Goal: Task Accomplishment & Management: Use online tool/utility

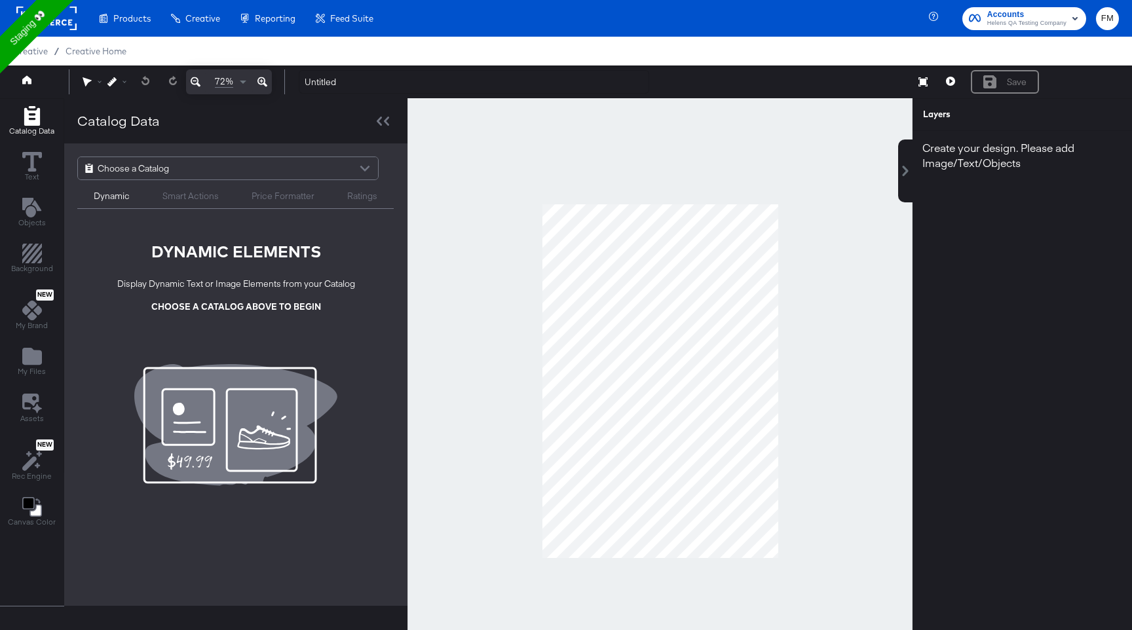
click at [68, 28] on rect at bounding box center [46, 19] width 60 height 24
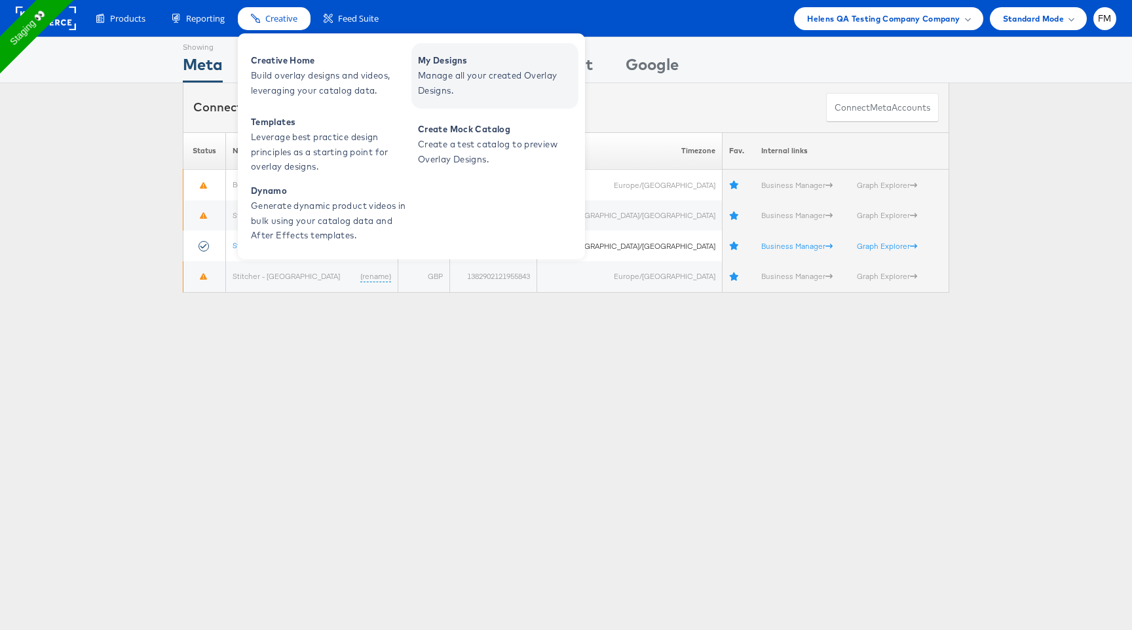
click at [478, 84] on span "Manage all your created Overlay Designs." at bounding box center [496, 83] width 157 height 30
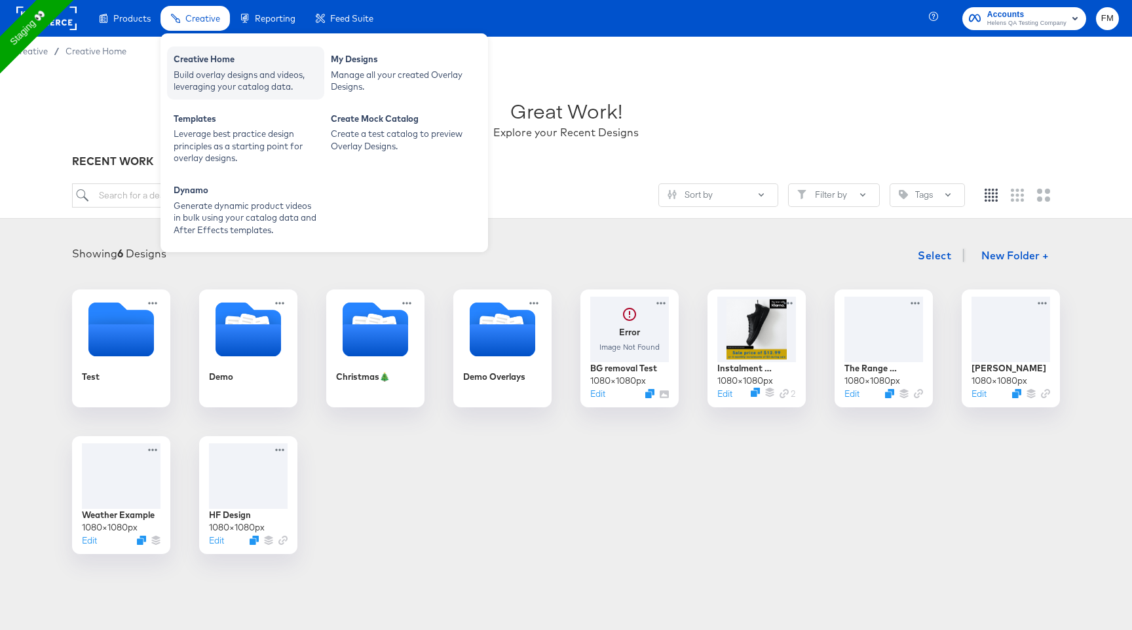
click at [216, 92] on div "Build overlay designs and videos, leveraging your catalog data." at bounding box center [246, 81] width 144 height 24
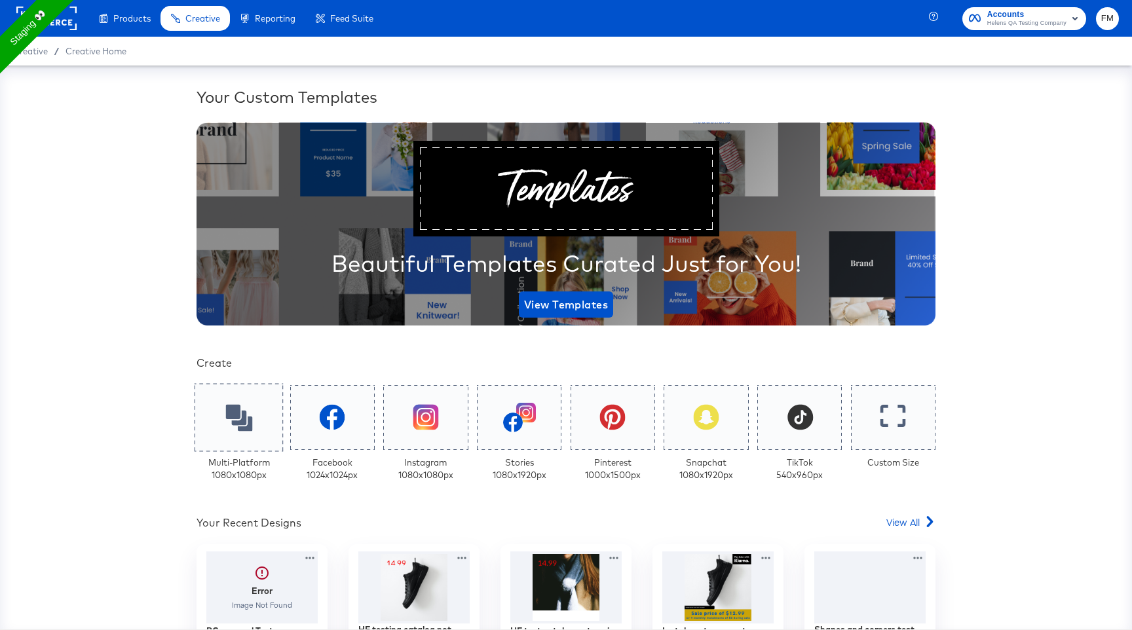
click at [243, 430] on icon at bounding box center [238, 417] width 27 height 27
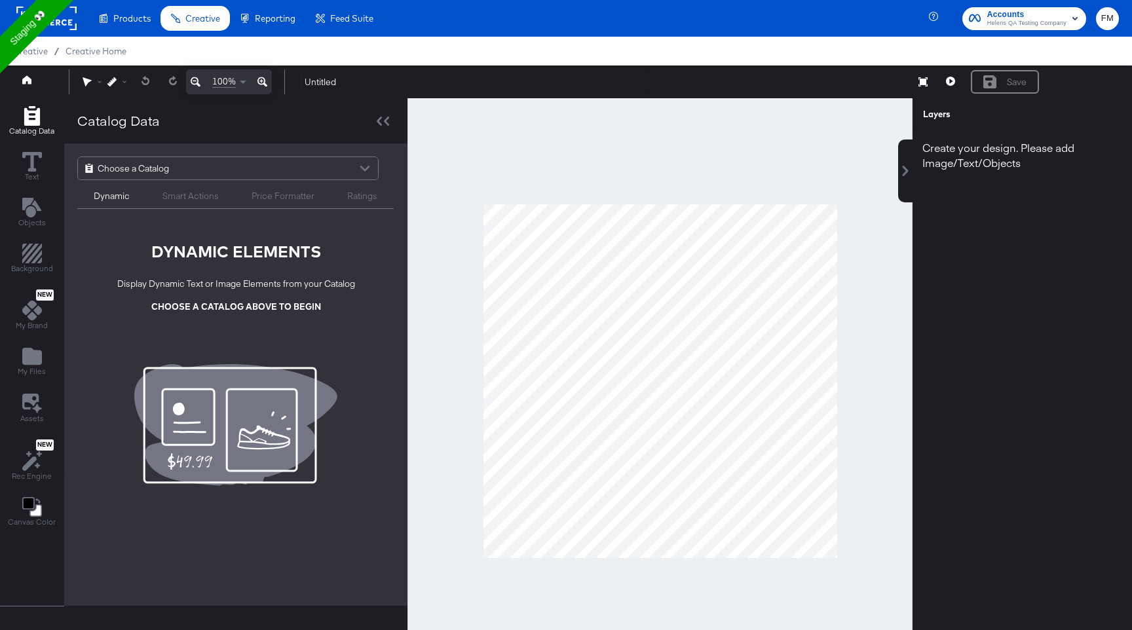
click at [271, 168] on div "Choose a Catalog" at bounding box center [228, 168] width 300 height 22
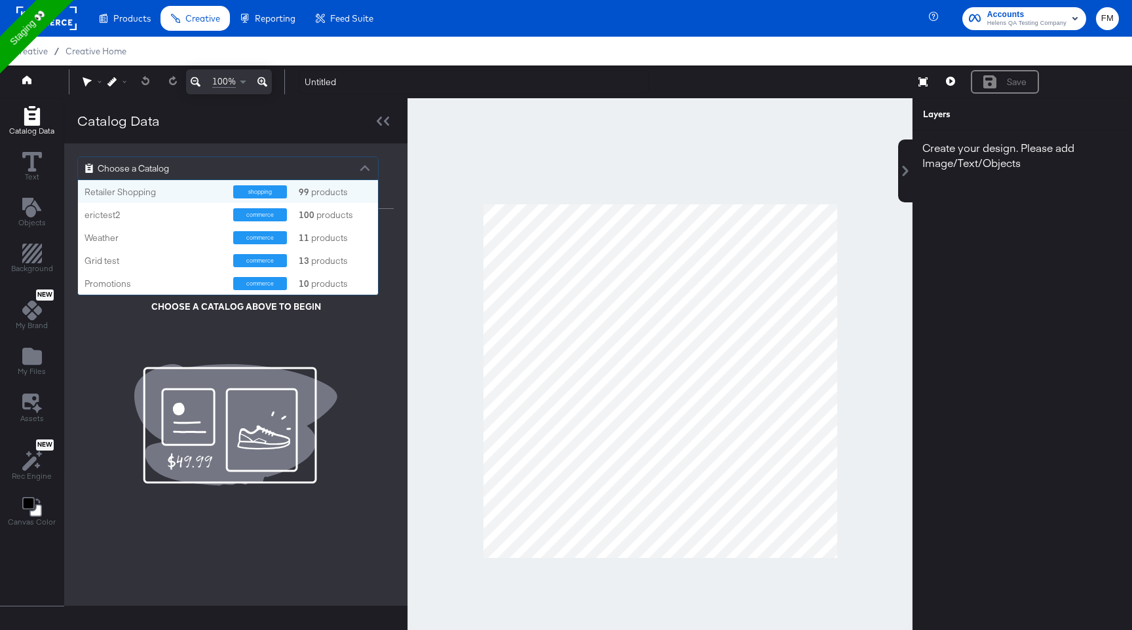
scroll to position [115, 300]
click at [292, 214] on div "commerce 100 products" at bounding box center [302, 214] width 139 height 13
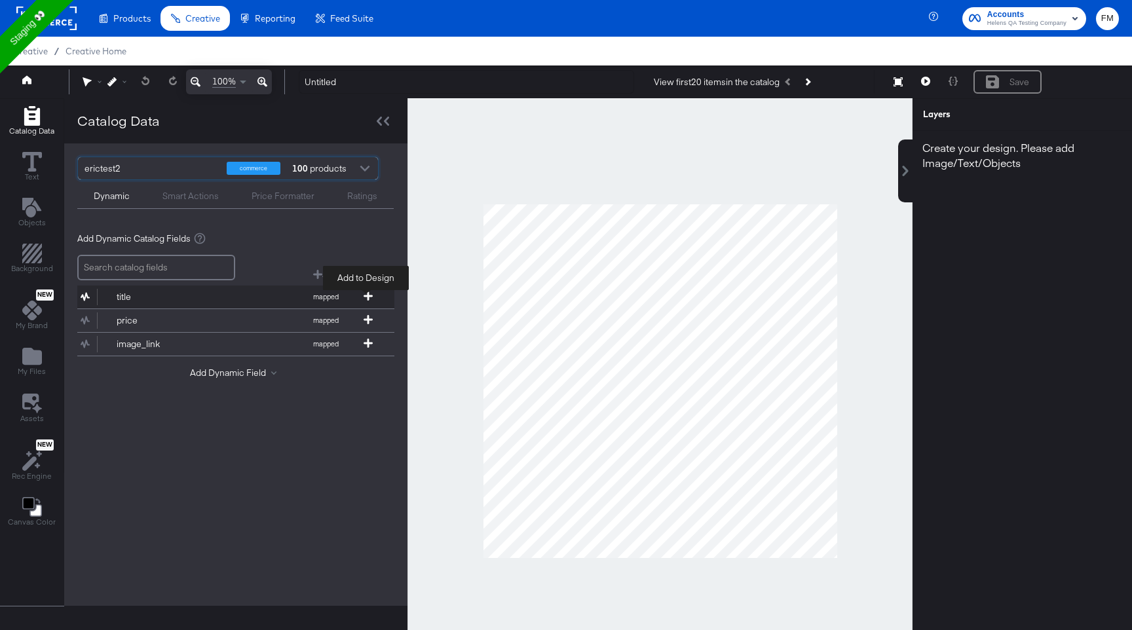
click at [364, 294] on icon at bounding box center [368, 296] width 9 height 9
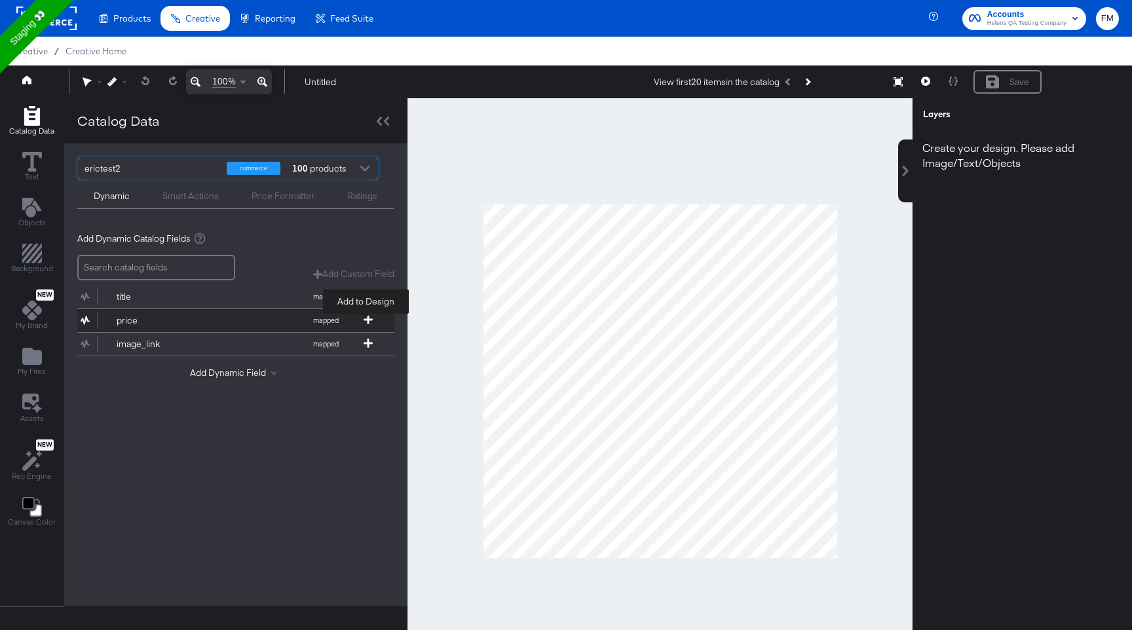
click at [369, 320] on icon at bounding box center [368, 319] width 9 height 9
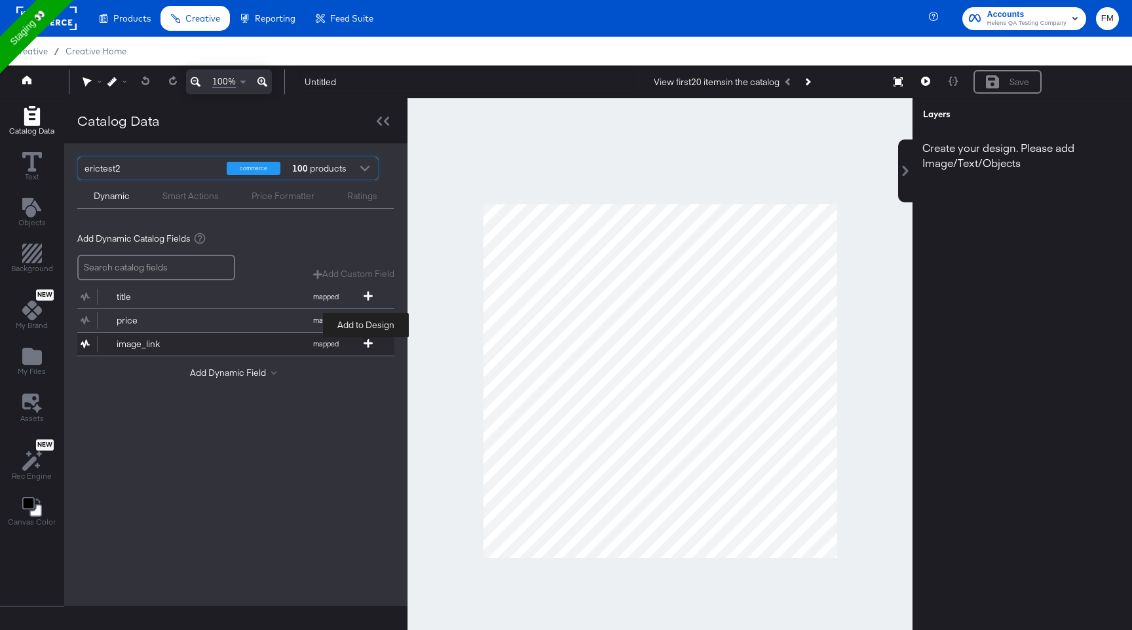
click at [370, 347] on icon at bounding box center [368, 343] width 9 height 9
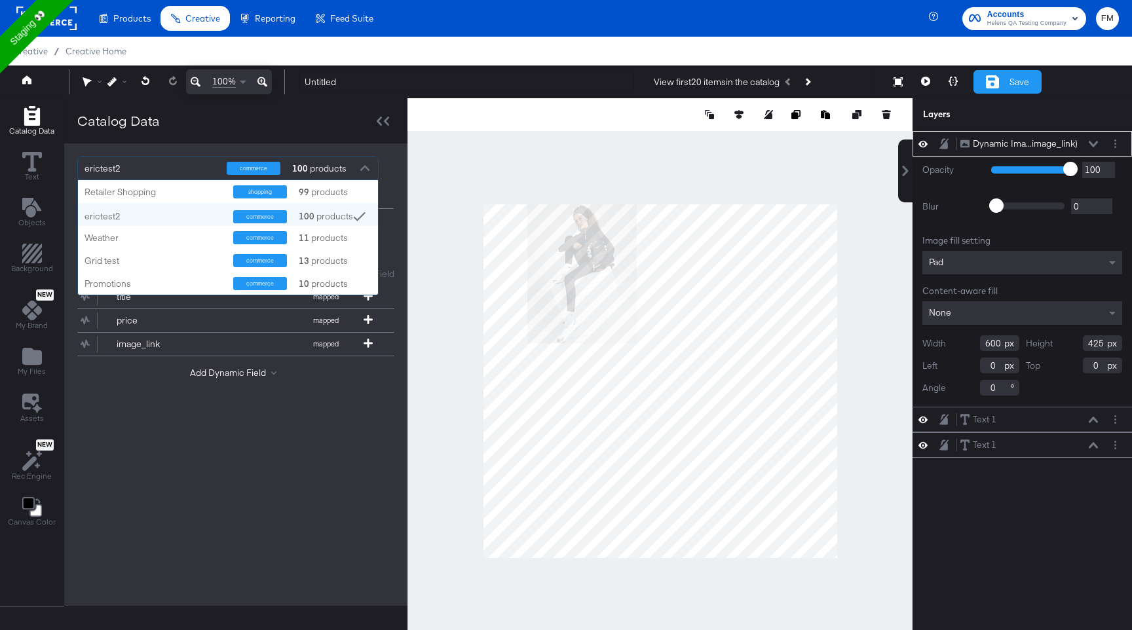
click at [999, 82] on div "Save" at bounding box center [1008, 82] width 68 height 24
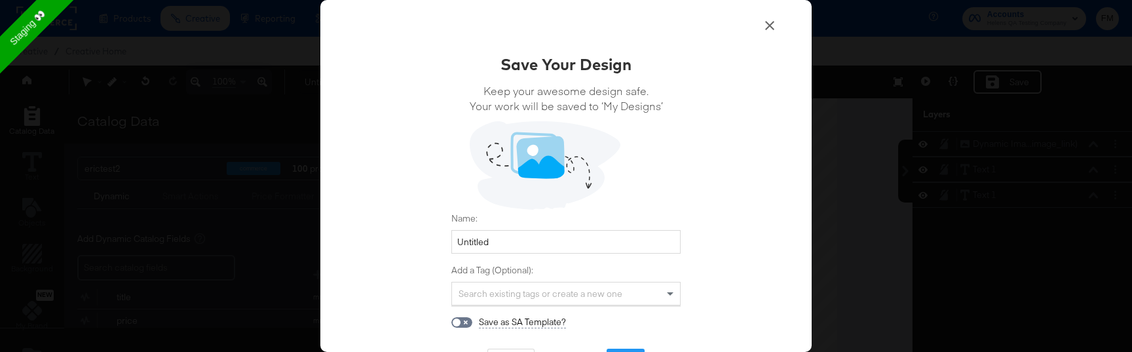
scroll to position [54, 0]
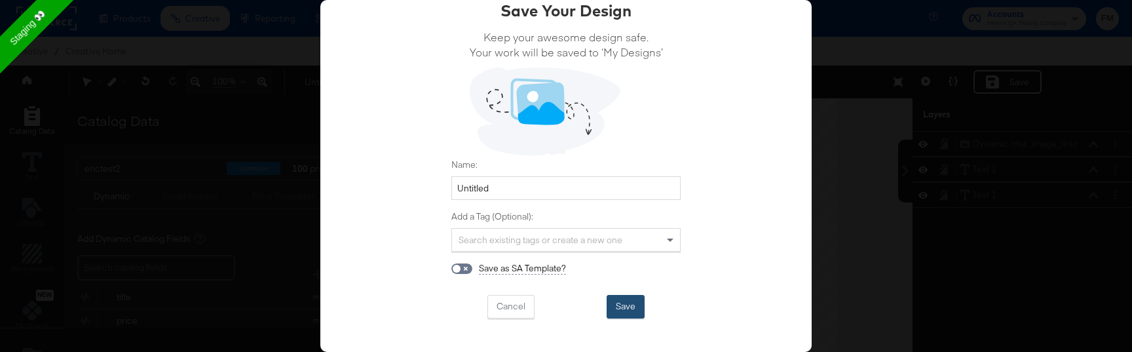
click at [622, 309] on button "Save" at bounding box center [626, 307] width 38 height 24
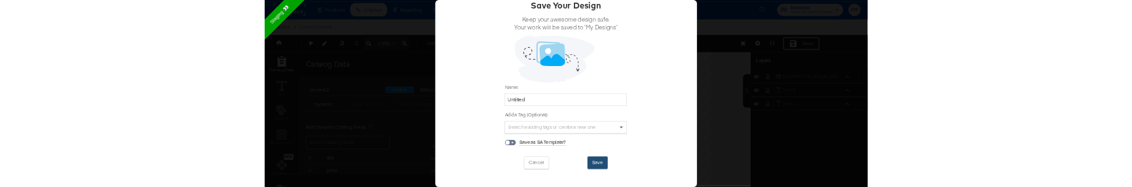
scroll to position [20, 0]
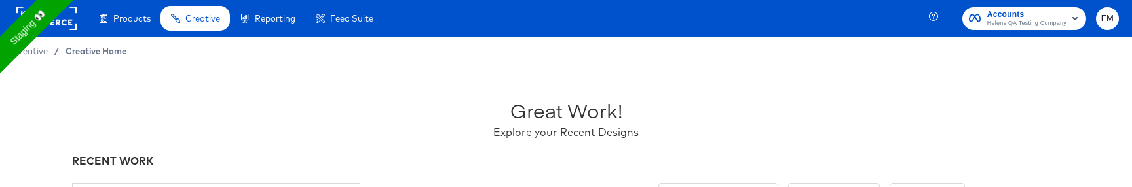
click at [113, 50] on span "Creative Home" at bounding box center [96, 51] width 61 height 10
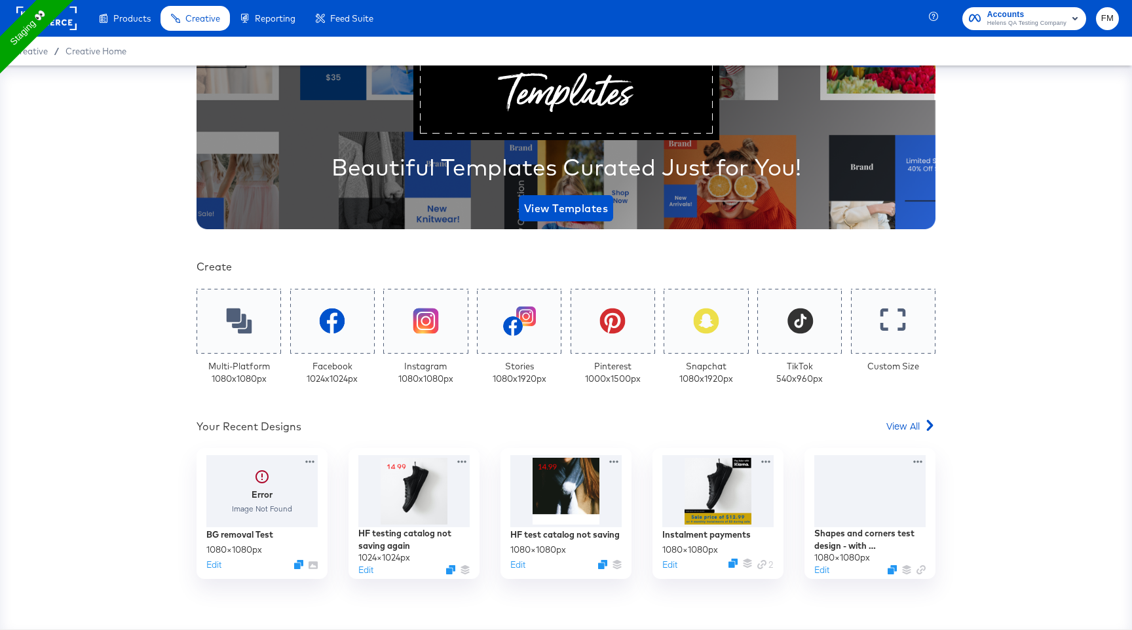
scroll to position [95, 0]
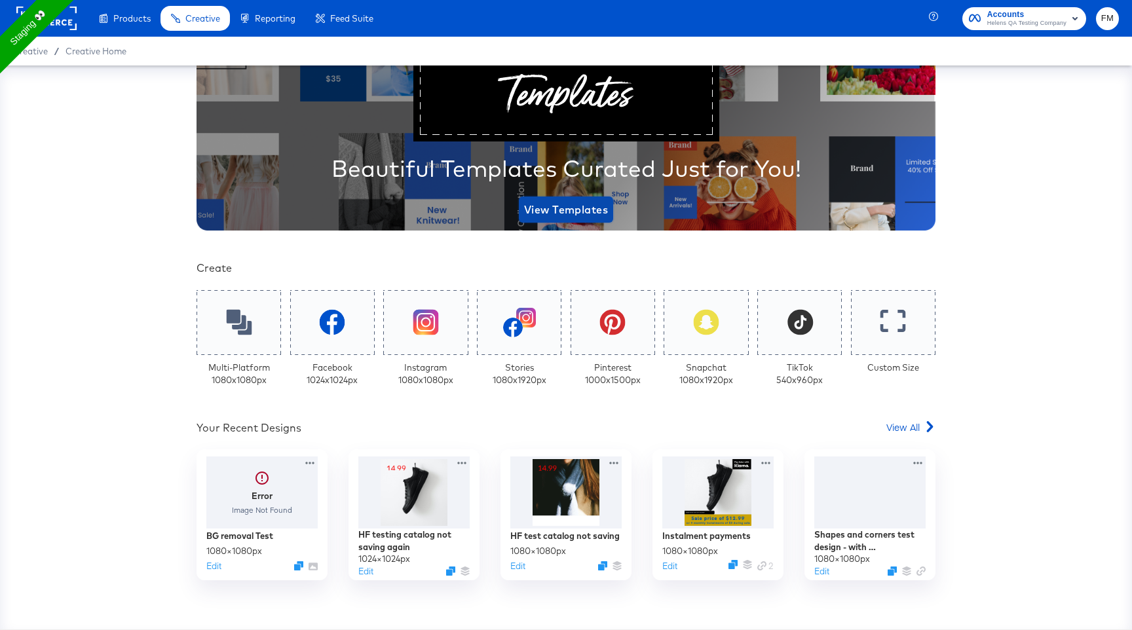
click at [594, 209] on span "View Templates" at bounding box center [566, 209] width 84 height 18
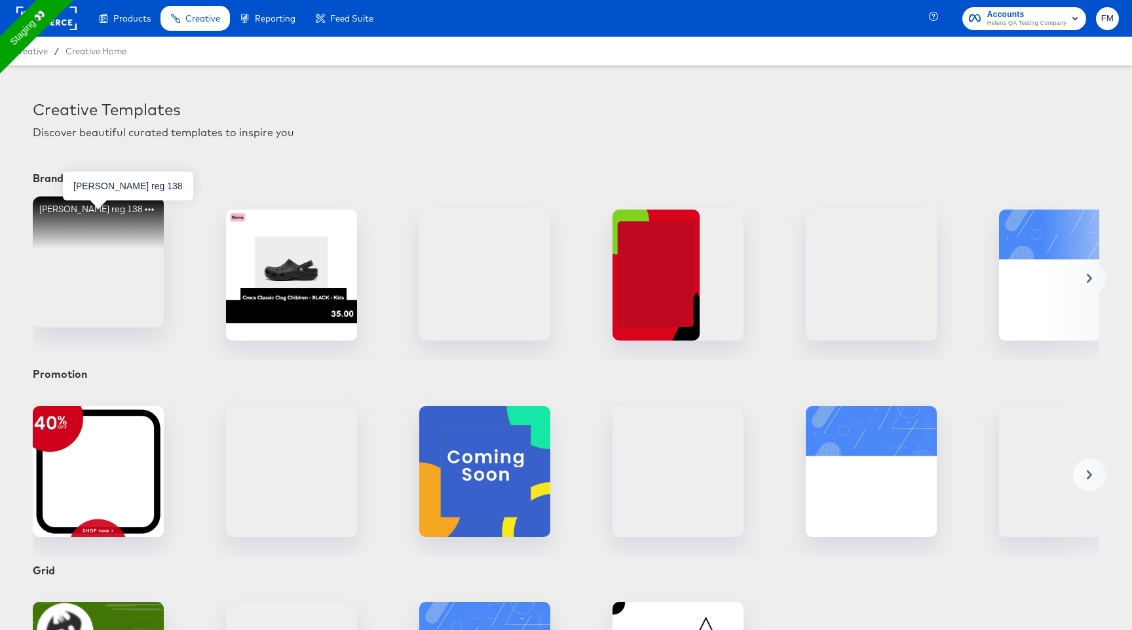
click at [114, 258] on div "fran reg 138" at bounding box center [98, 262] width 131 height 131
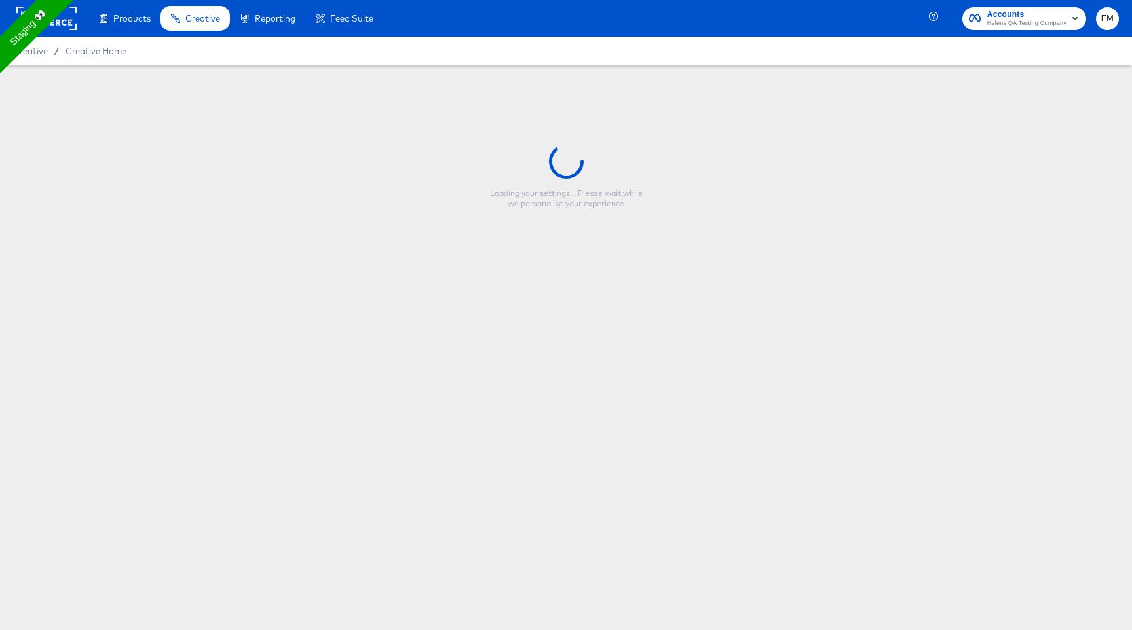
type input "fran reg 138"
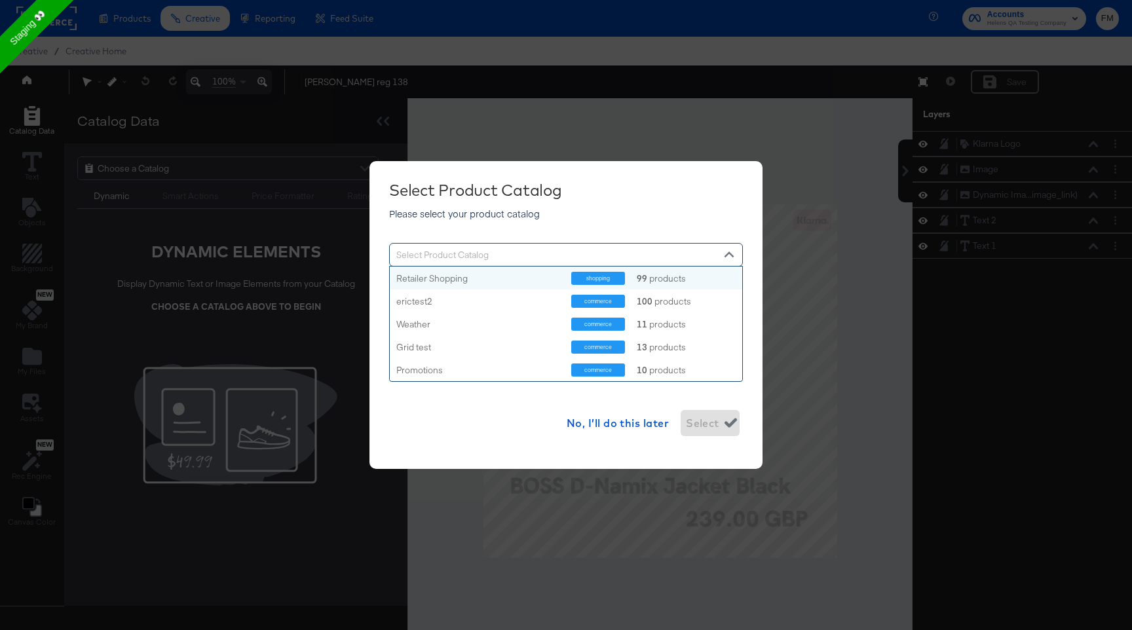
scroll to position [115, 352]
click at [611, 256] on div "Select Product Catalog" at bounding box center [566, 255] width 352 height 23
click at [467, 286] on div "Retailer Shopping shopping 99 products" at bounding box center [566, 278] width 352 height 23
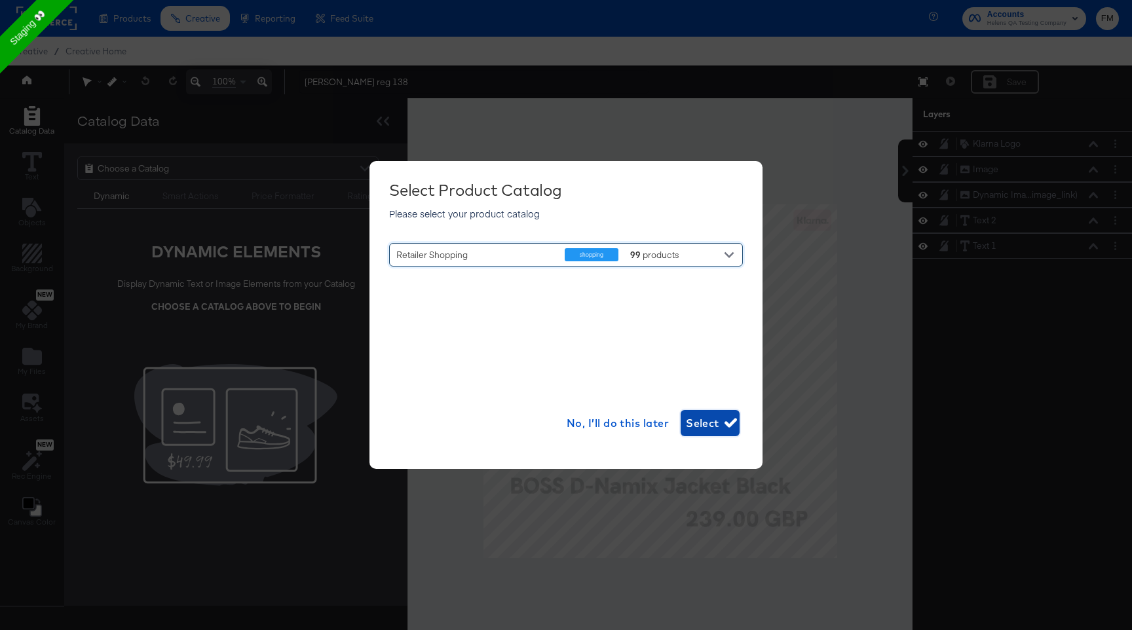
click at [723, 423] on span "Select" at bounding box center [710, 423] width 48 height 18
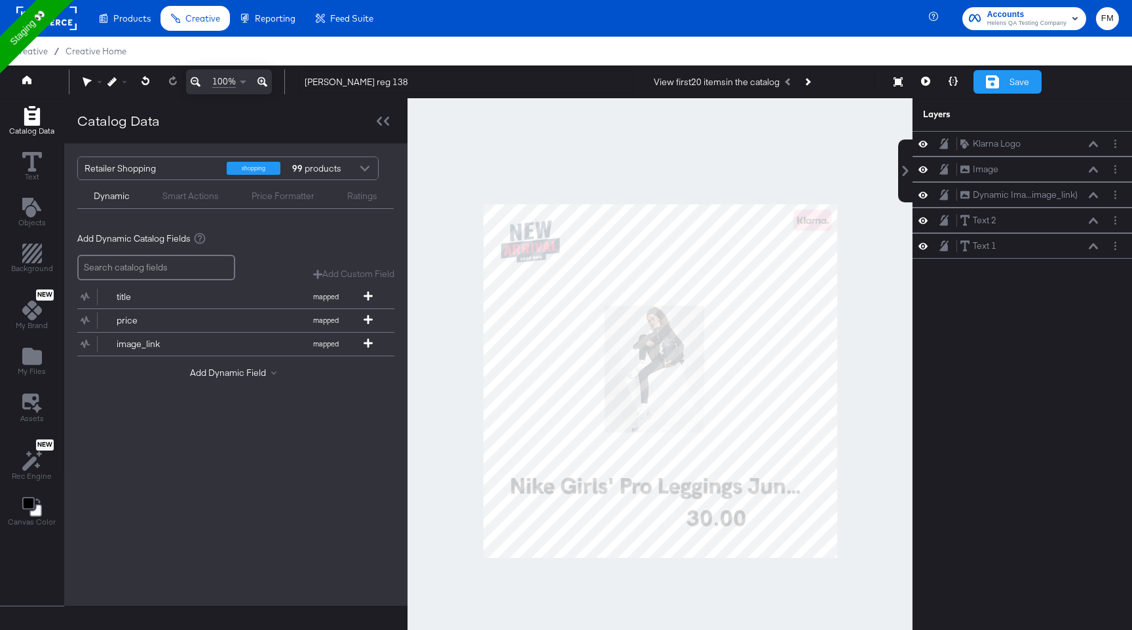
click at [1028, 75] on div "Save" at bounding box center [1008, 82] width 68 height 24
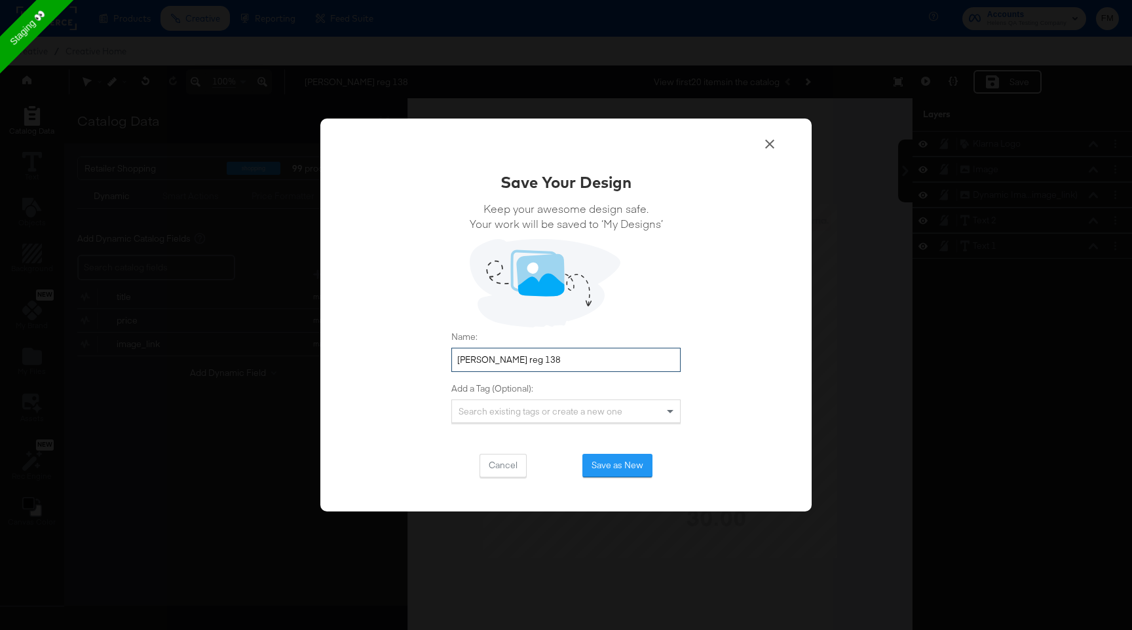
click at [571, 354] on input "fran reg 138" at bounding box center [565, 360] width 229 height 24
type input "fran reg 138"
click at [638, 468] on button "Save as New" at bounding box center [617, 466] width 70 height 24
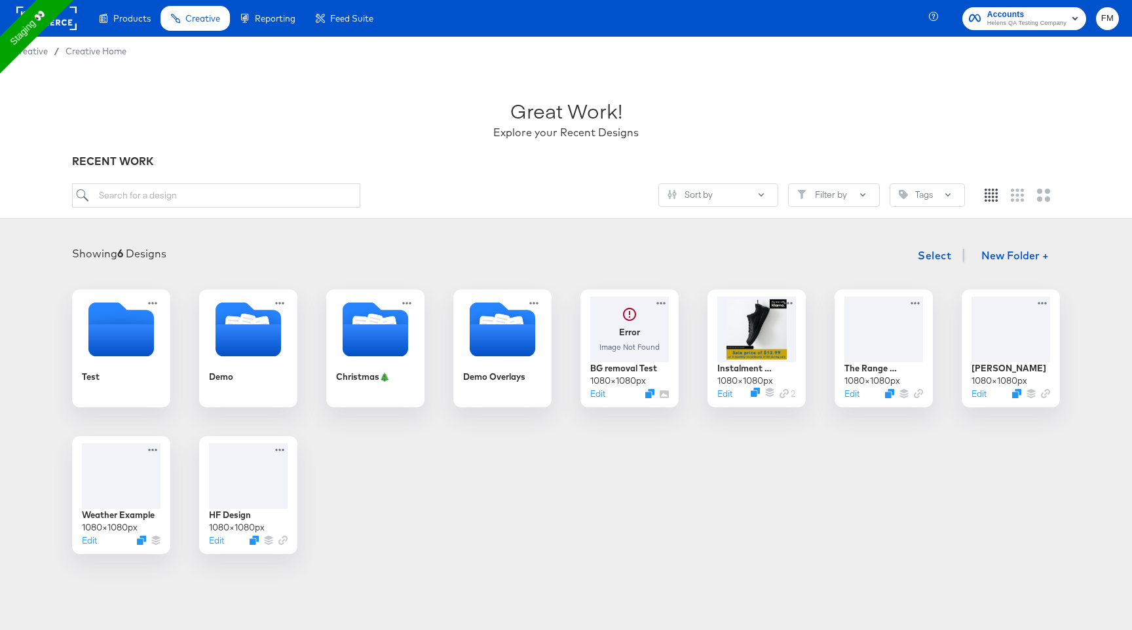
click at [69, 25] on rect at bounding box center [46, 19] width 60 height 24
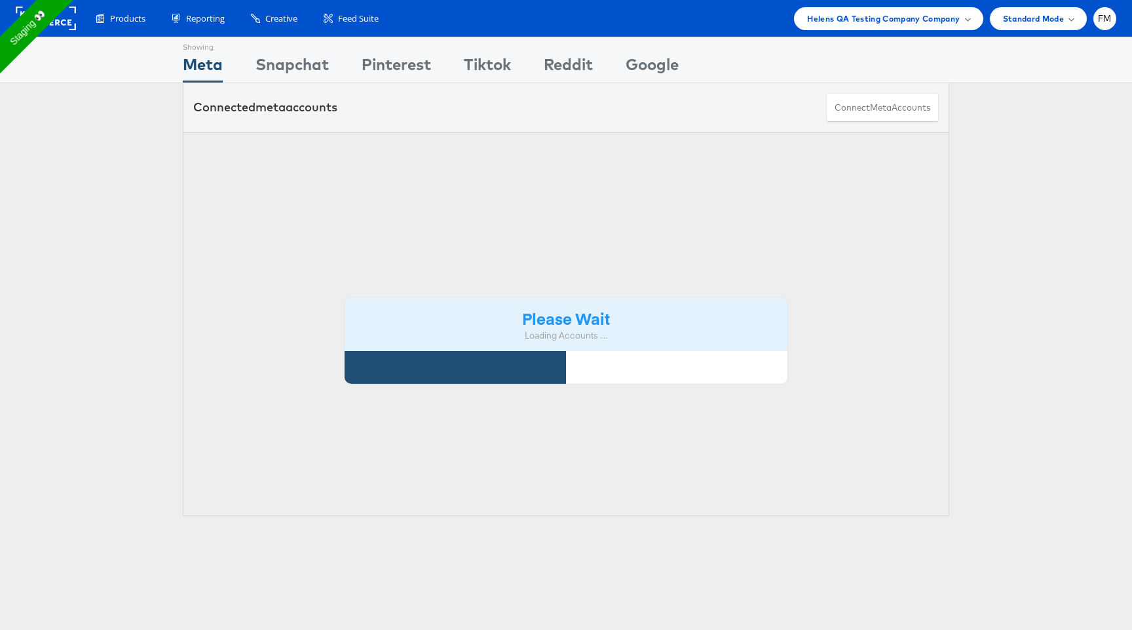
click at [904, 33] on div "Products Product Catalogs Enhance Your Product Catalog, Map Them to Publishers,…" at bounding box center [566, 18] width 1132 height 37
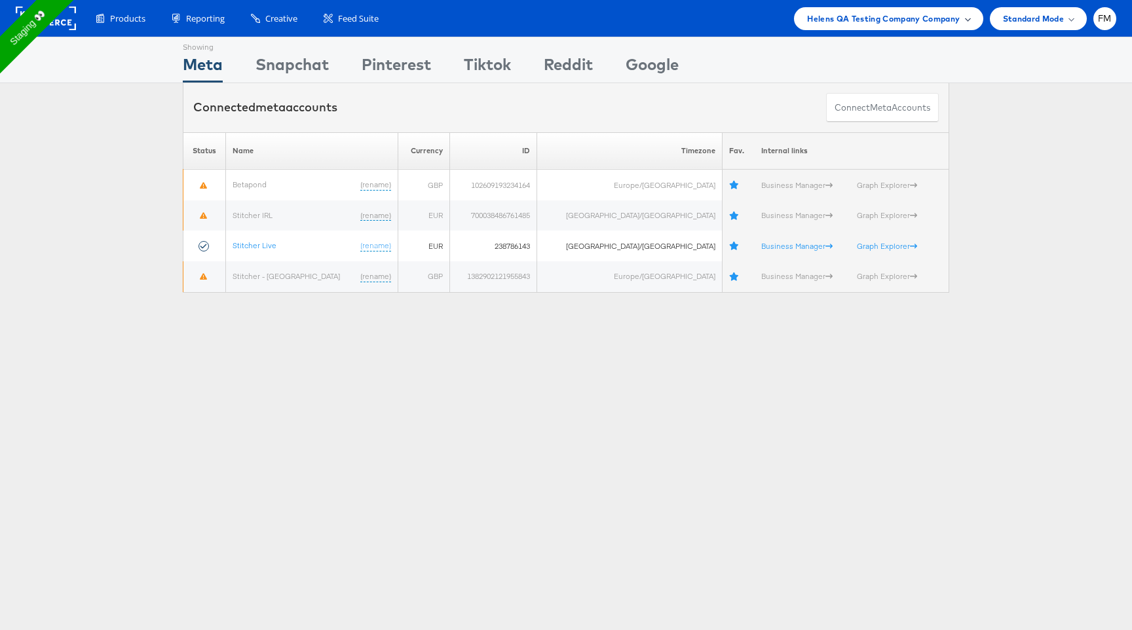
click at [910, 16] on span "Helens QA Testing Company Company" at bounding box center [883, 19] width 153 height 14
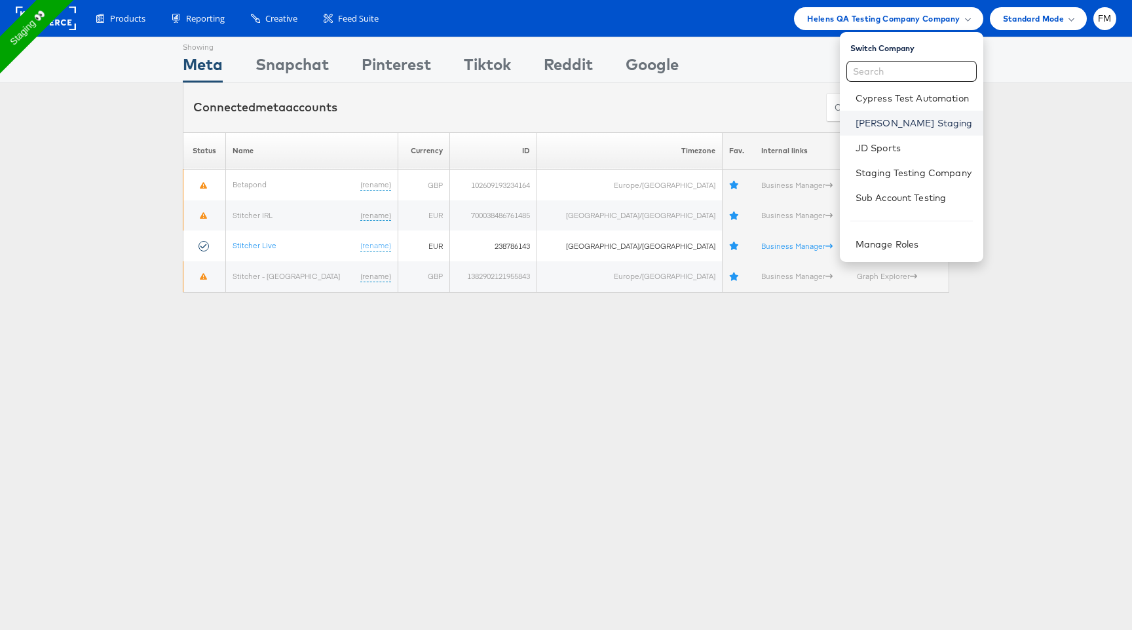
click at [923, 122] on link "[PERSON_NAME] Staging" at bounding box center [914, 123] width 117 height 13
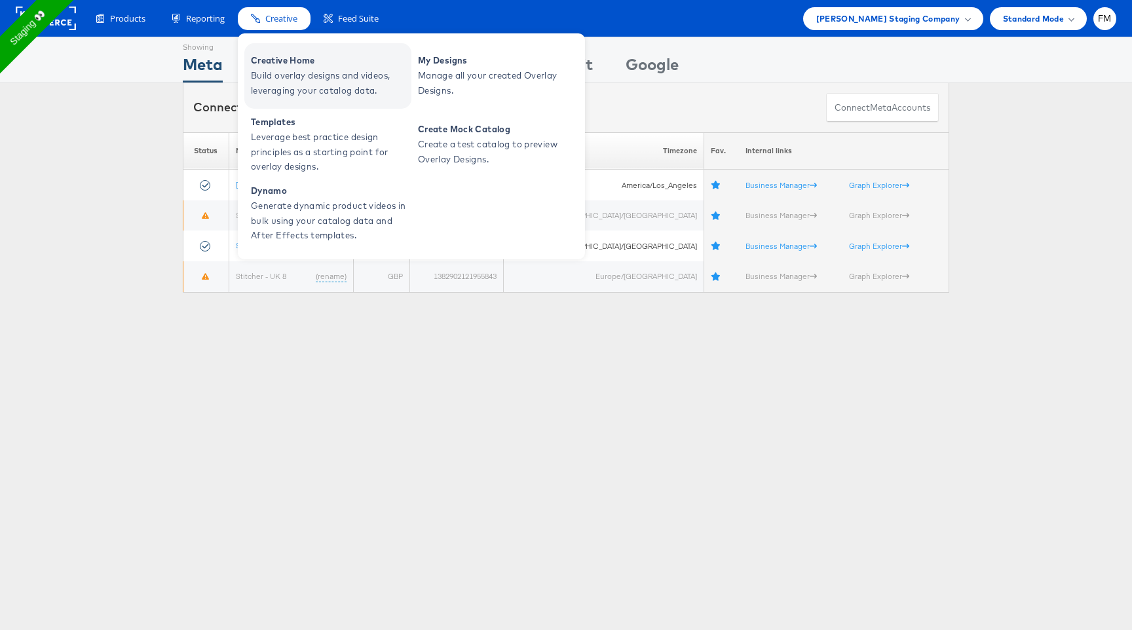
click at [339, 63] on span "Creative Home" at bounding box center [329, 60] width 157 height 15
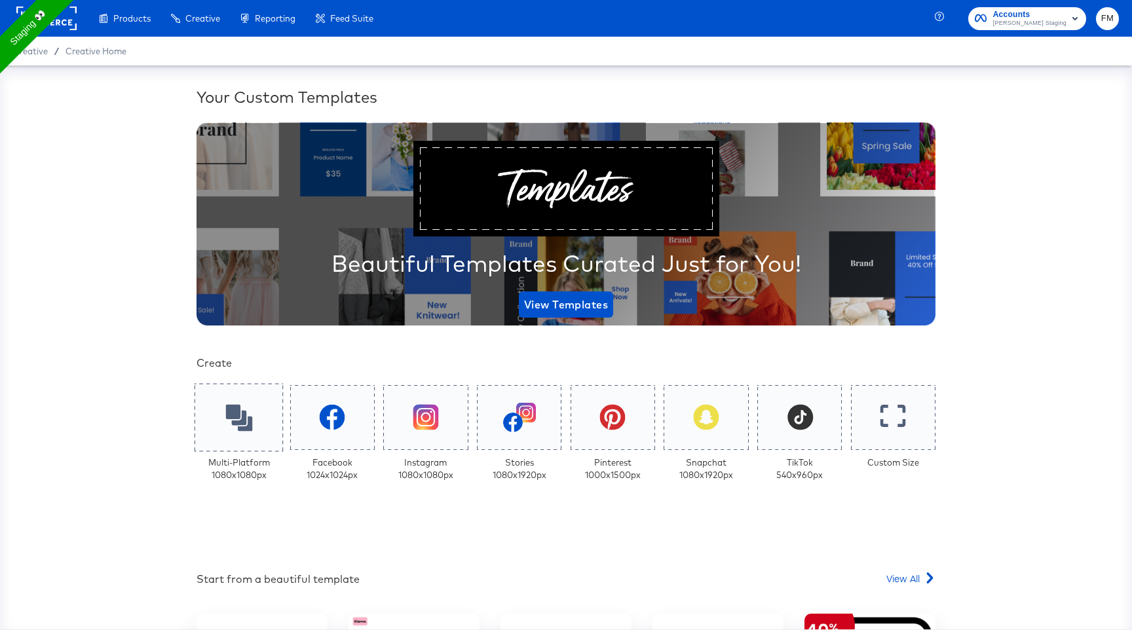
click at [252, 421] on div at bounding box center [239, 417] width 89 height 68
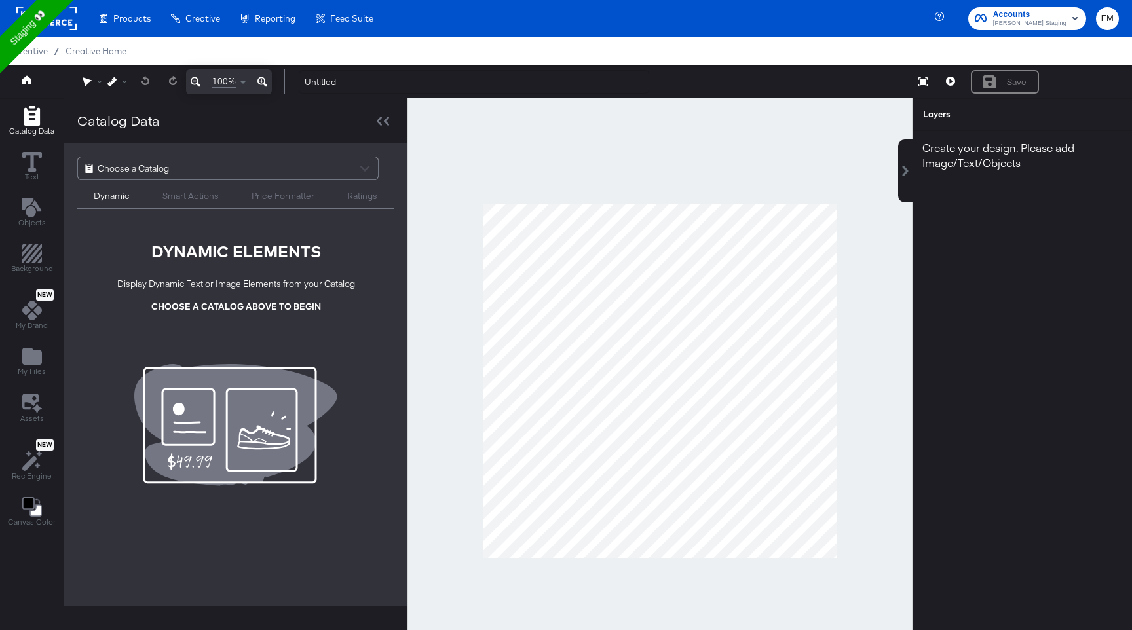
click at [204, 155] on div "Choose a Catalog Dynamic Smart Actions Price Formatter Ratings" at bounding box center [235, 182] width 343 height 79
click at [202, 162] on div "Choose a Catalog" at bounding box center [228, 168] width 300 height 22
click at [206, 172] on div "Choose a Catalog" at bounding box center [228, 168] width 300 height 22
click at [364, 170] on div "Choose a Catalog" at bounding box center [228, 168] width 300 height 22
drag, startPoint x: 364, startPoint y: 170, endPoint x: 309, endPoint y: 166, distance: 55.2
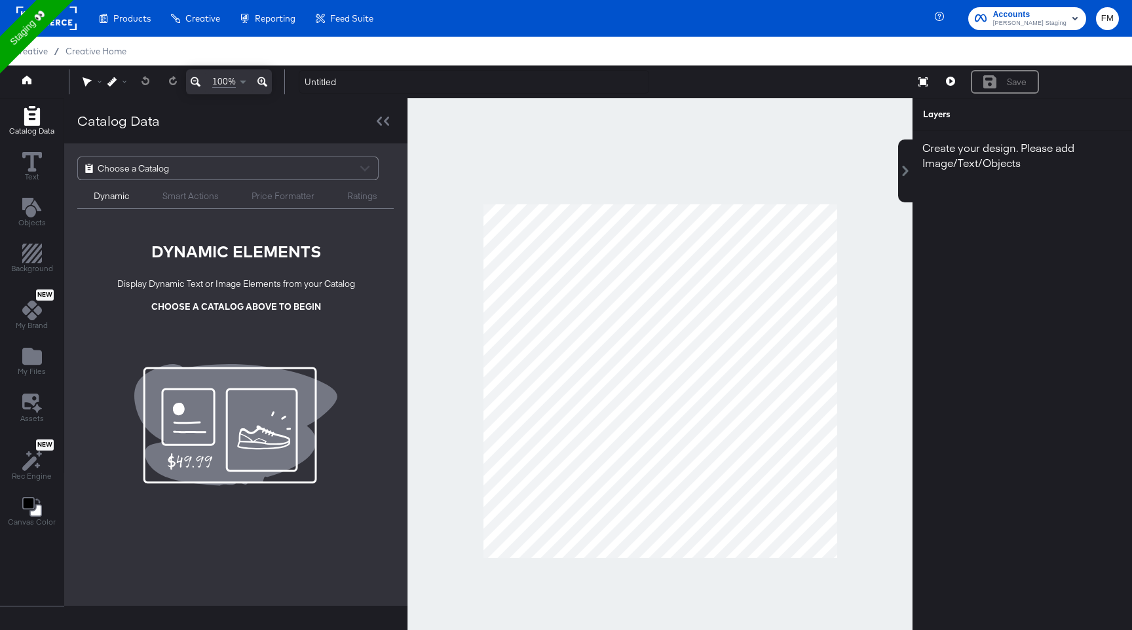
click at [364, 170] on div "Choose a Catalog" at bounding box center [228, 168] width 300 height 22
click at [195, 166] on div "Choose a Catalog" at bounding box center [228, 168] width 300 height 22
click at [147, 199] on div "Smart Actions" at bounding box center [190, 195] width 89 height 16
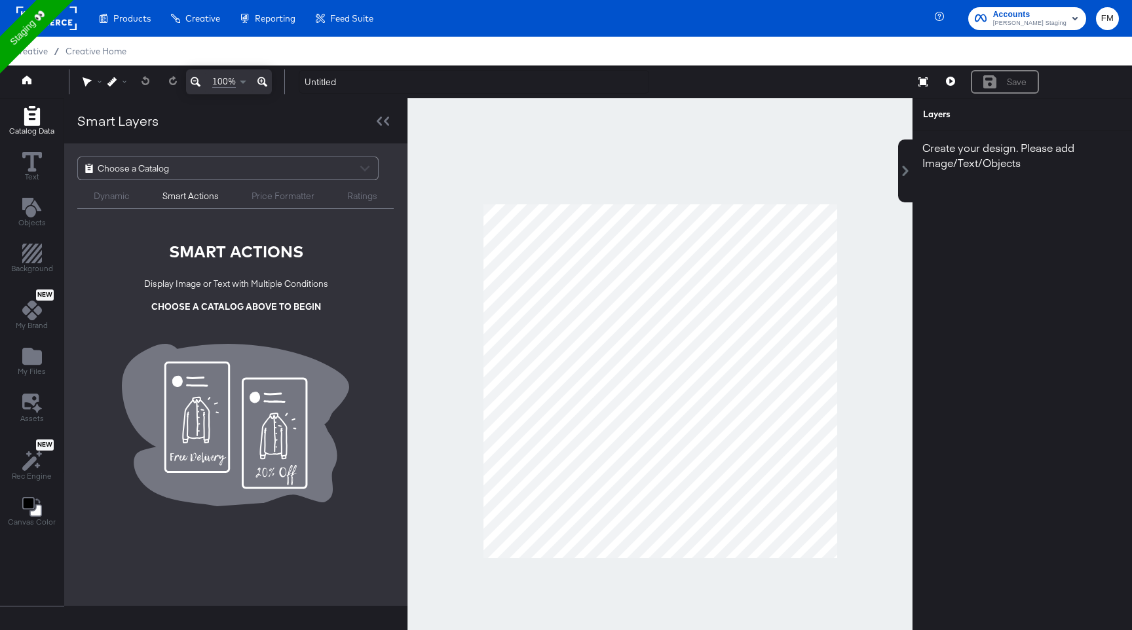
click at [147, 168] on span "Choose a Catalog" at bounding box center [133, 168] width 71 height 22
click at [94, 197] on div "Dynamic" at bounding box center [112, 196] width 36 height 12
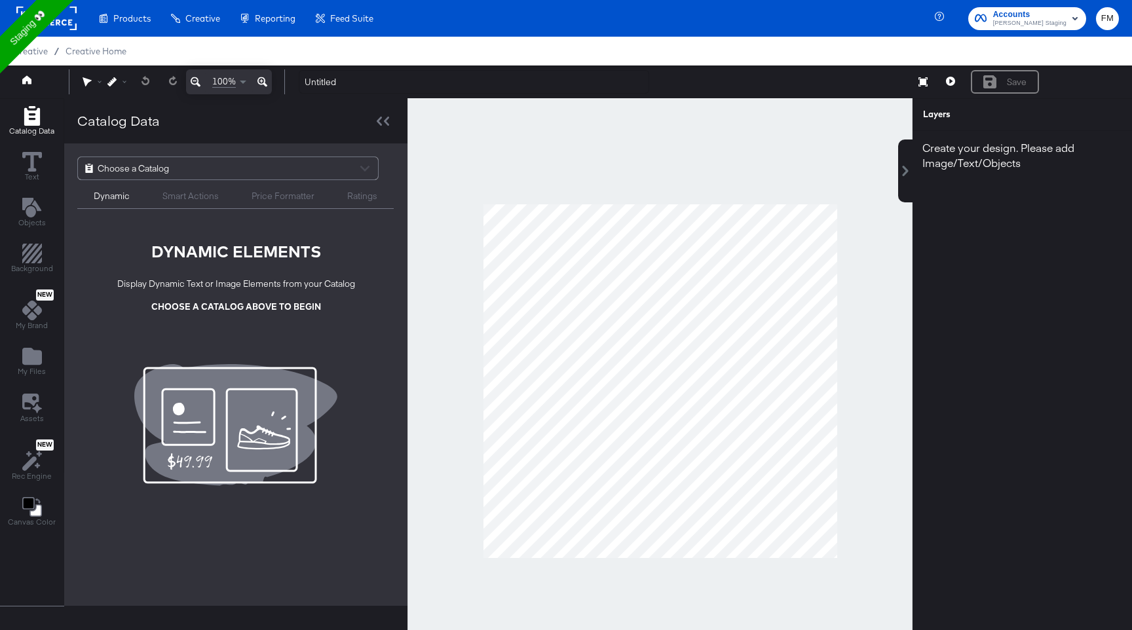
click at [105, 166] on span "Choose a Catalog" at bounding box center [133, 168] width 71 height 22
click at [358, 169] on div "Choose a Catalog" at bounding box center [228, 168] width 300 height 22
click at [69, 17] on rect at bounding box center [46, 19] width 60 height 24
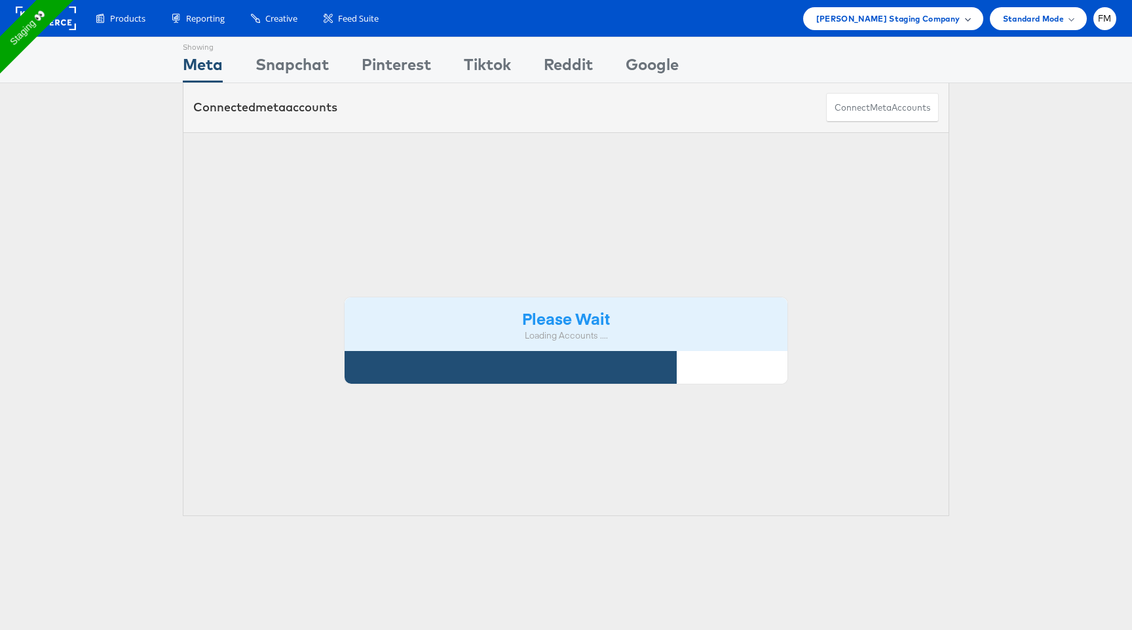
click at [924, 9] on div "[PERSON_NAME] Staging Company" at bounding box center [893, 18] width 180 height 23
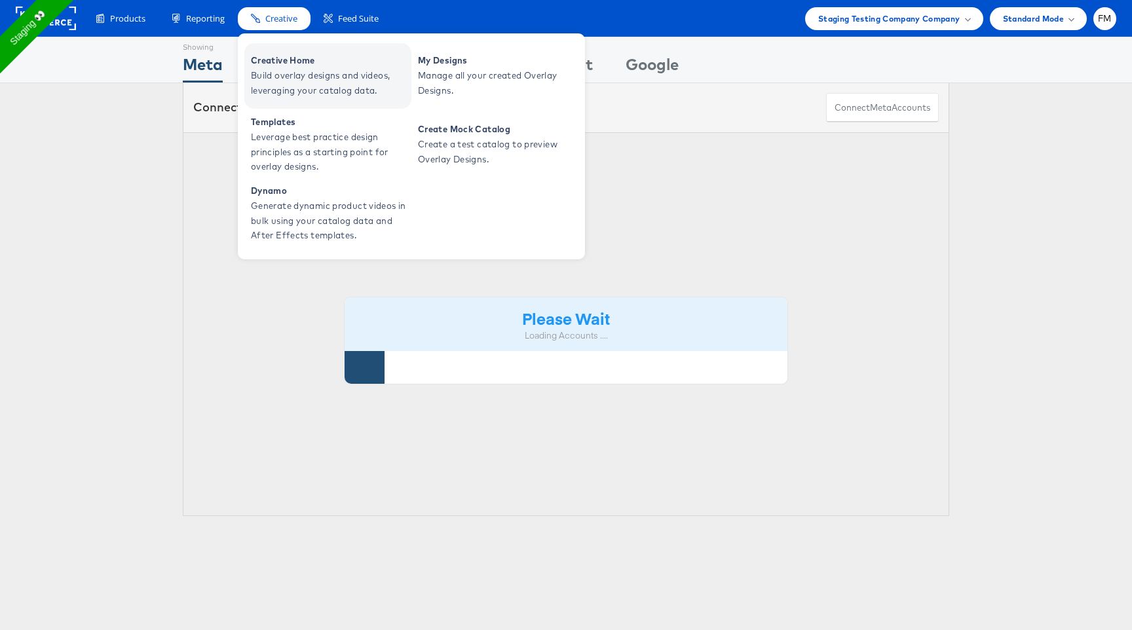
click at [330, 105] on link "Creative Home Build overlay designs and videos, leveraging your catalog data." at bounding box center [327, 76] width 167 height 66
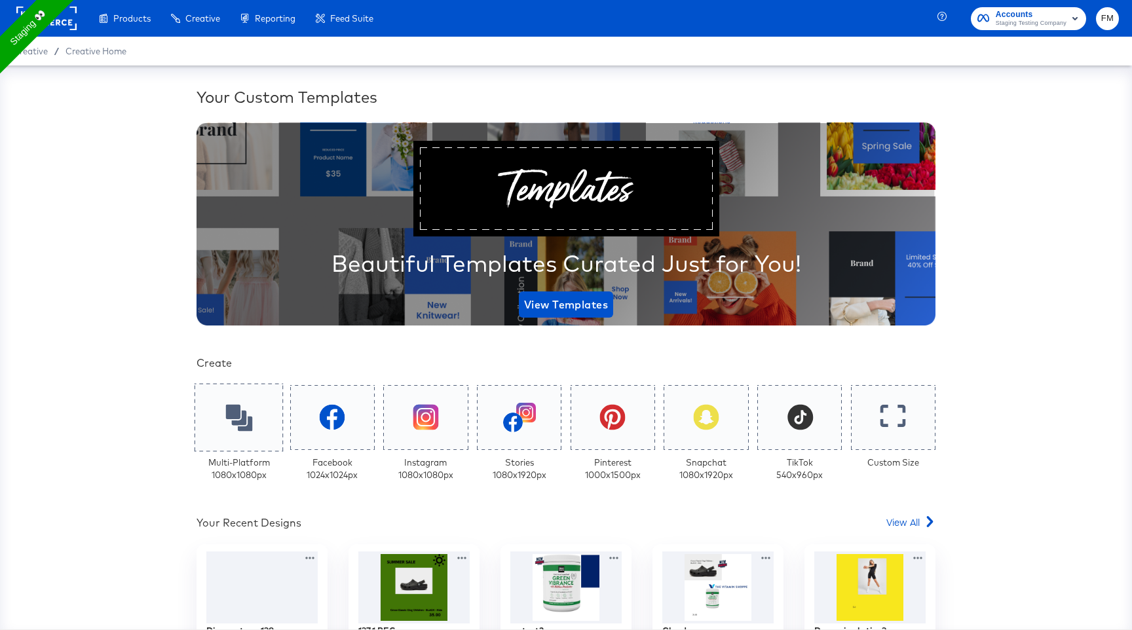
click at [248, 409] on icon at bounding box center [238, 417] width 27 height 27
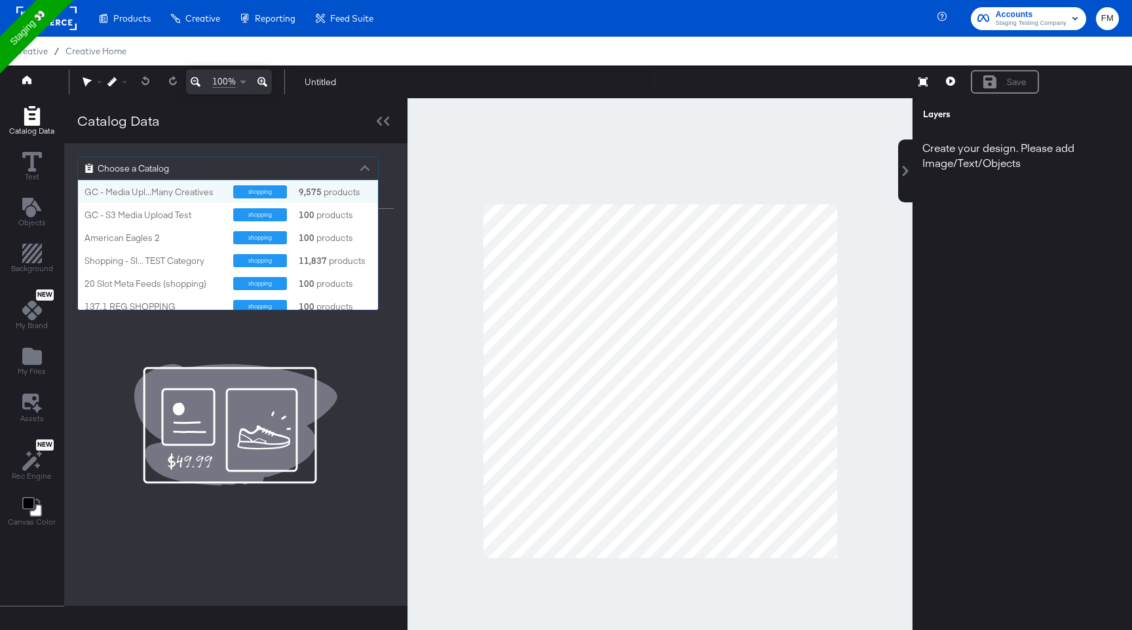
scroll to position [130, 300]
click at [359, 166] on div at bounding box center [365, 170] width 20 height 23
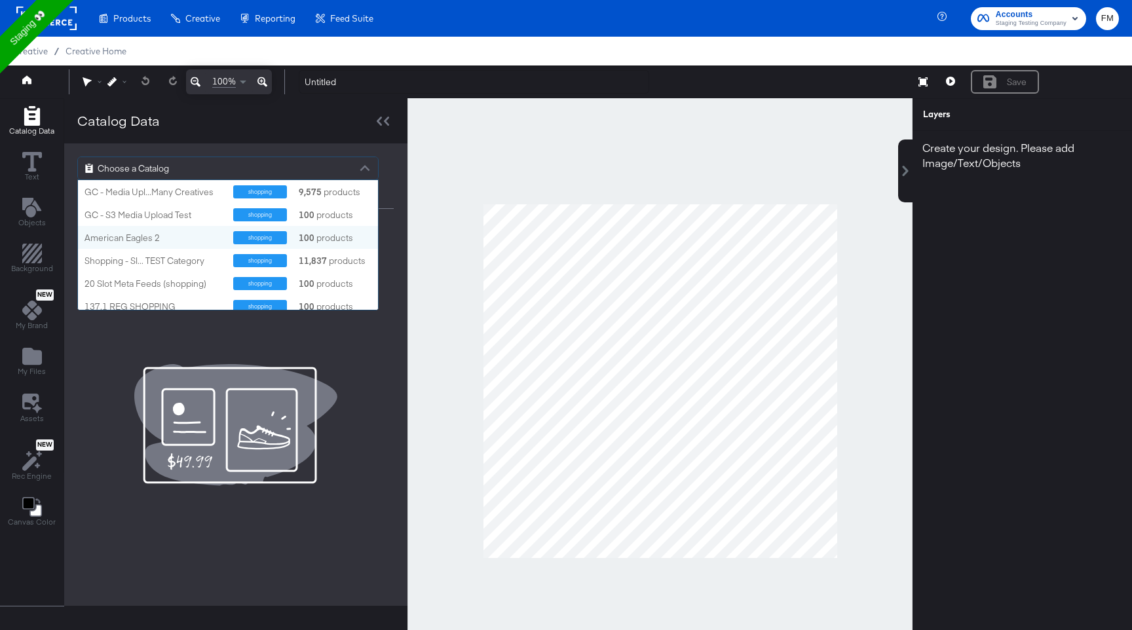
click at [331, 237] on div "100 products" at bounding box center [316, 238] width 39 height 12
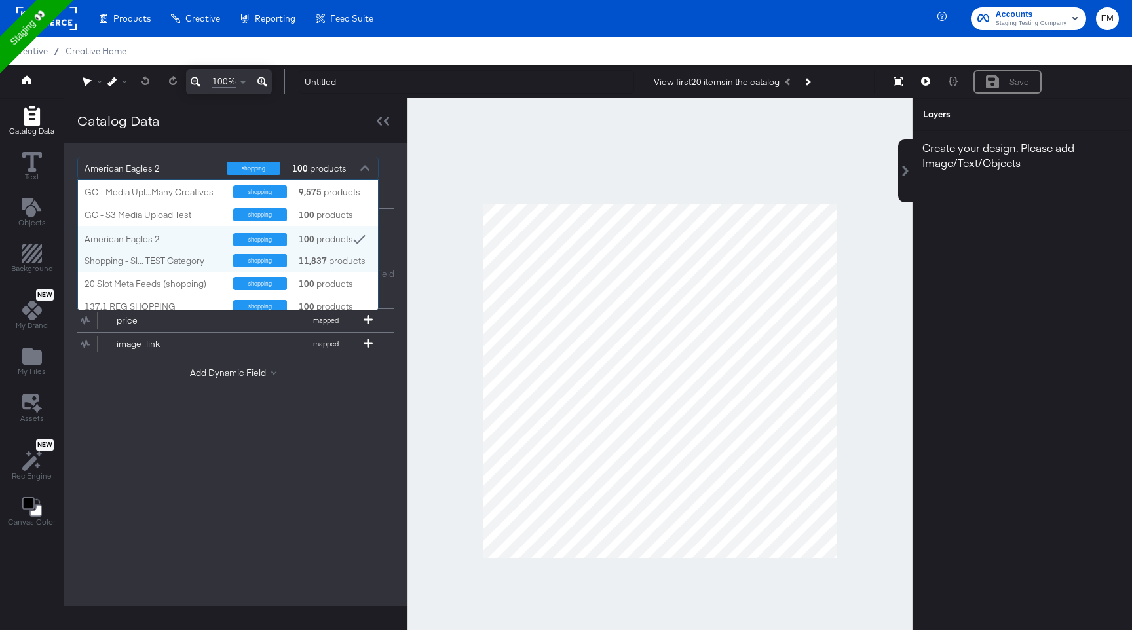
scroll to position [7, 0]
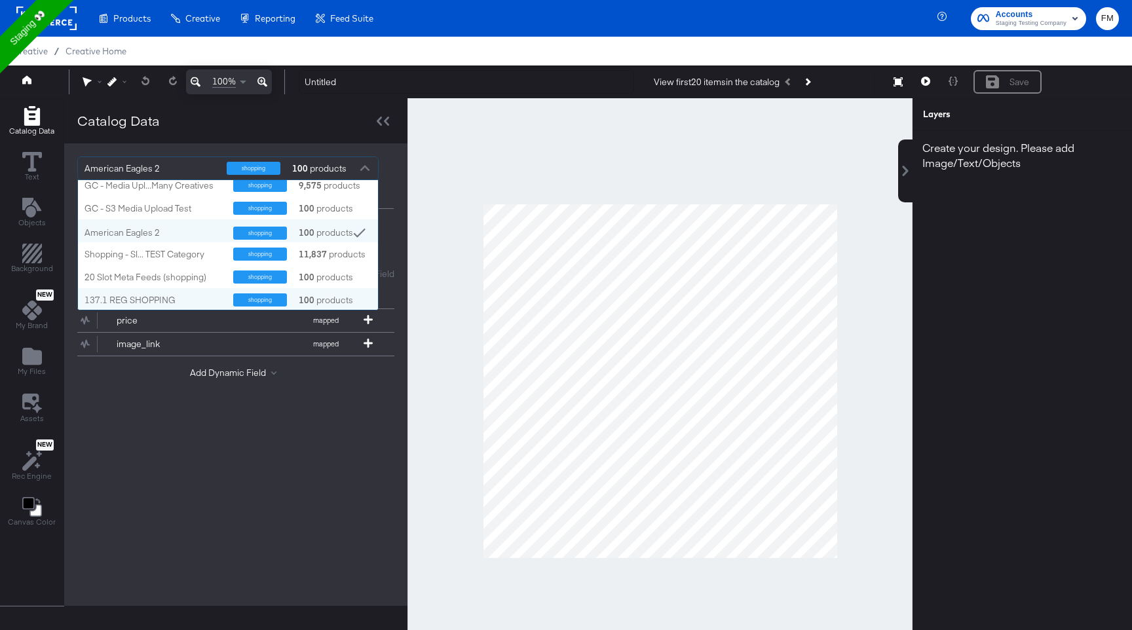
click at [319, 423] on div "American Eagles 2 shopping 100 products GC - Media Upl...Many Creatives shoppin…" at bounding box center [235, 374] width 343 height 463
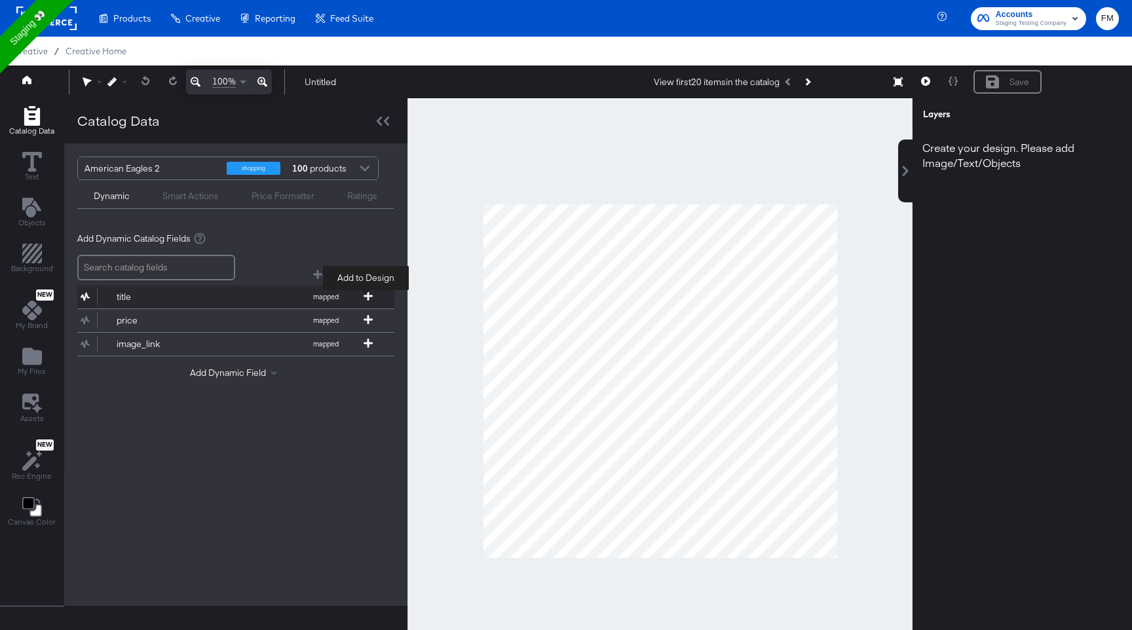
click at [366, 299] on icon at bounding box center [368, 296] width 9 height 9
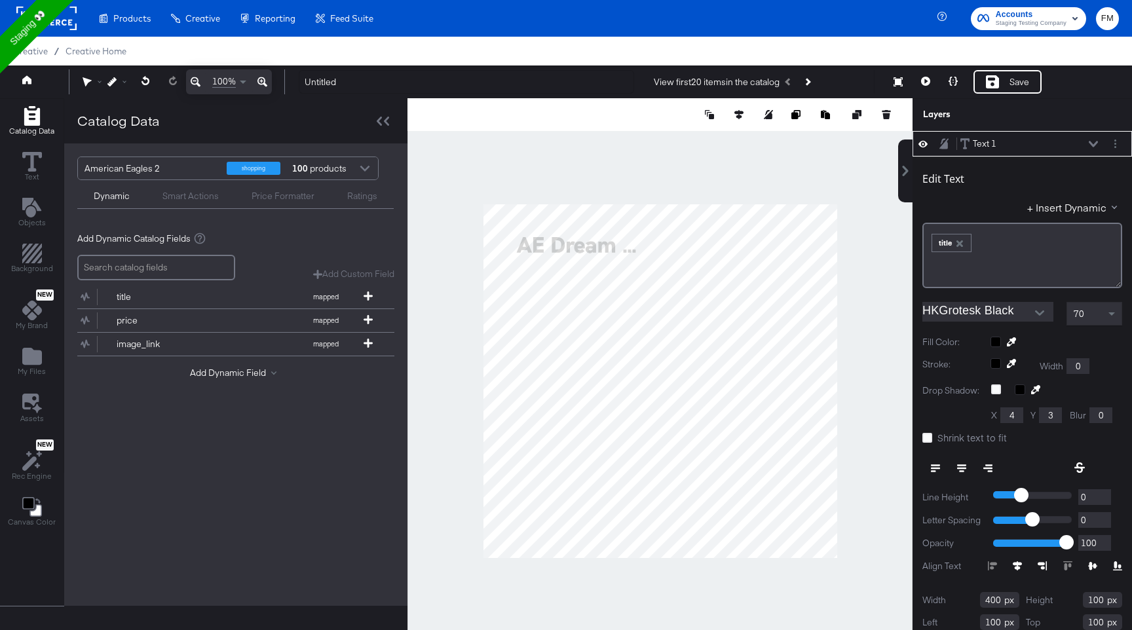
type input "868"
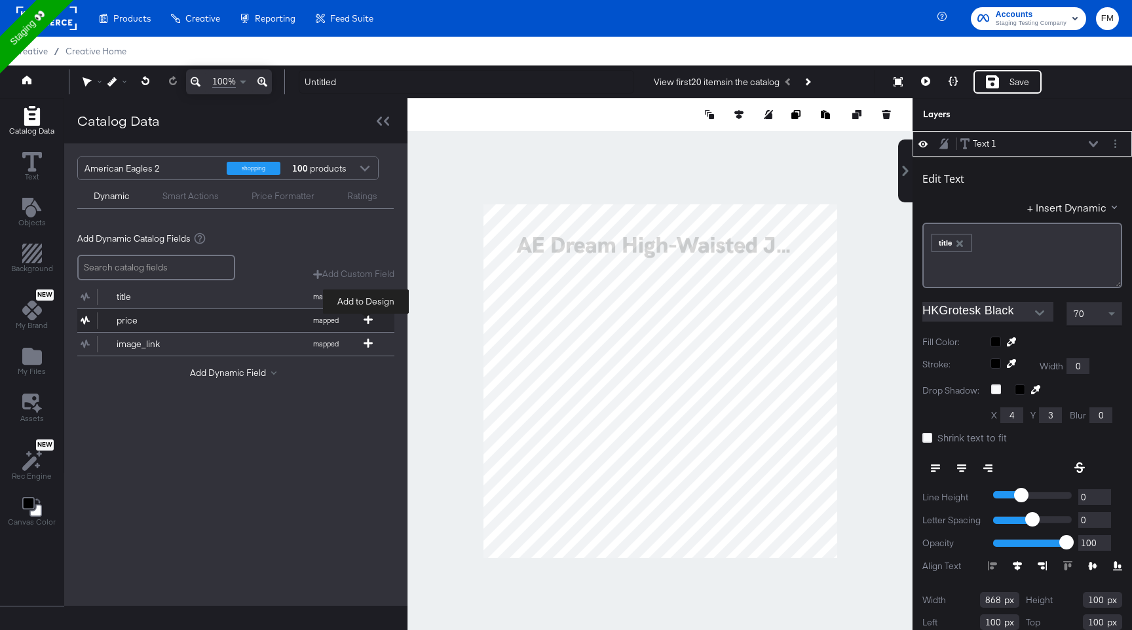
click at [366, 320] on icon at bounding box center [368, 319] width 9 height 9
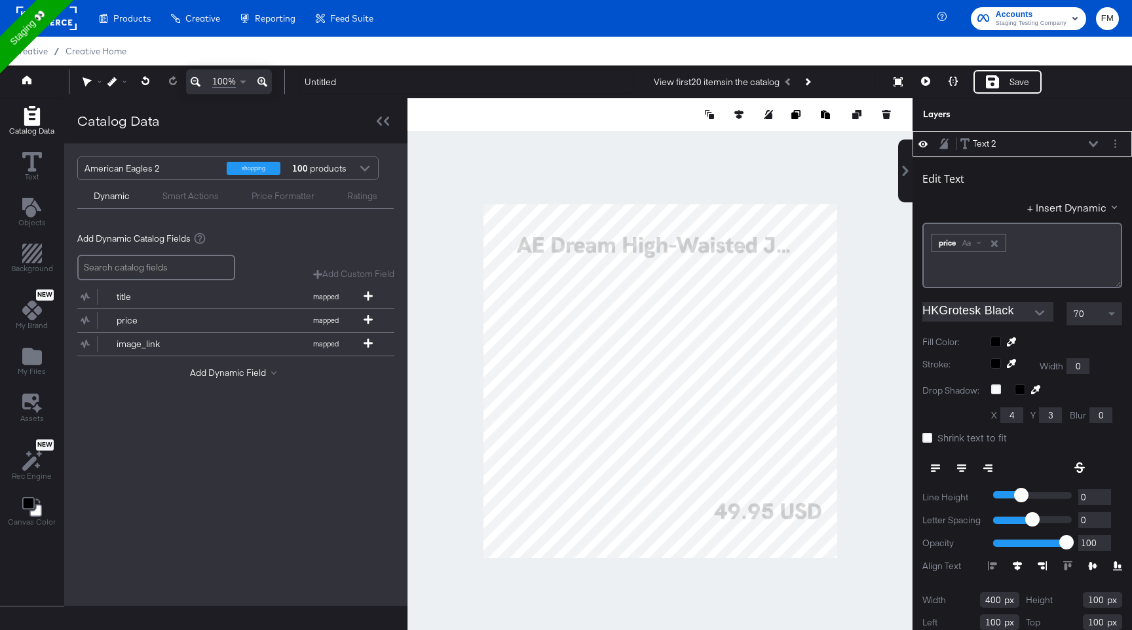
type input "696"
type input "920"
click at [368, 343] on icon at bounding box center [368, 343] width 9 height 9
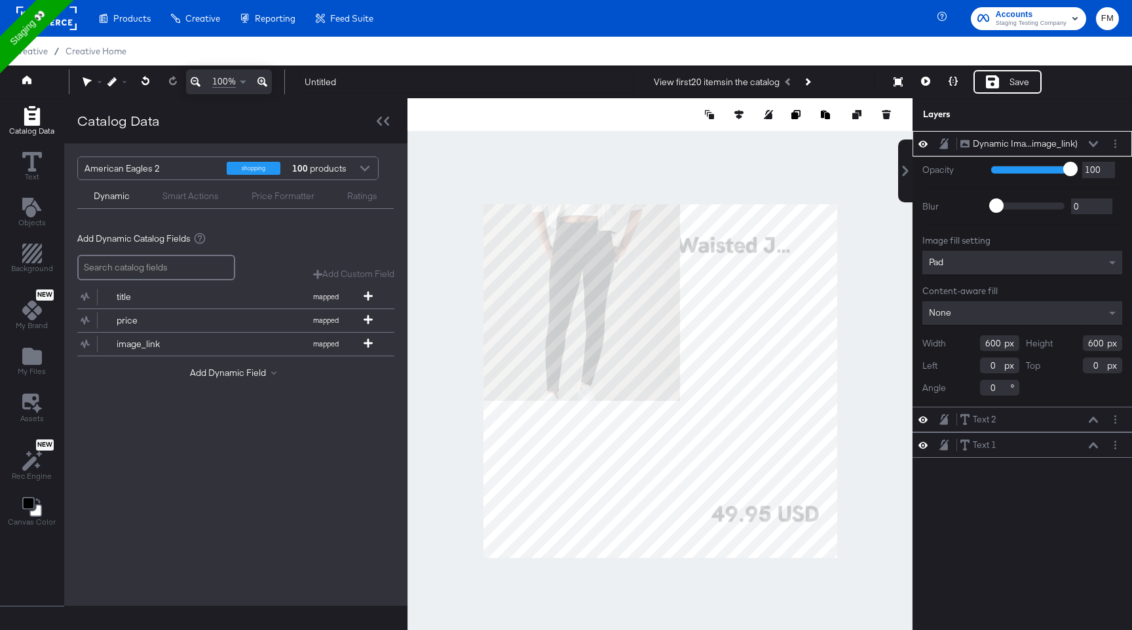
type input "96"
type input "240"
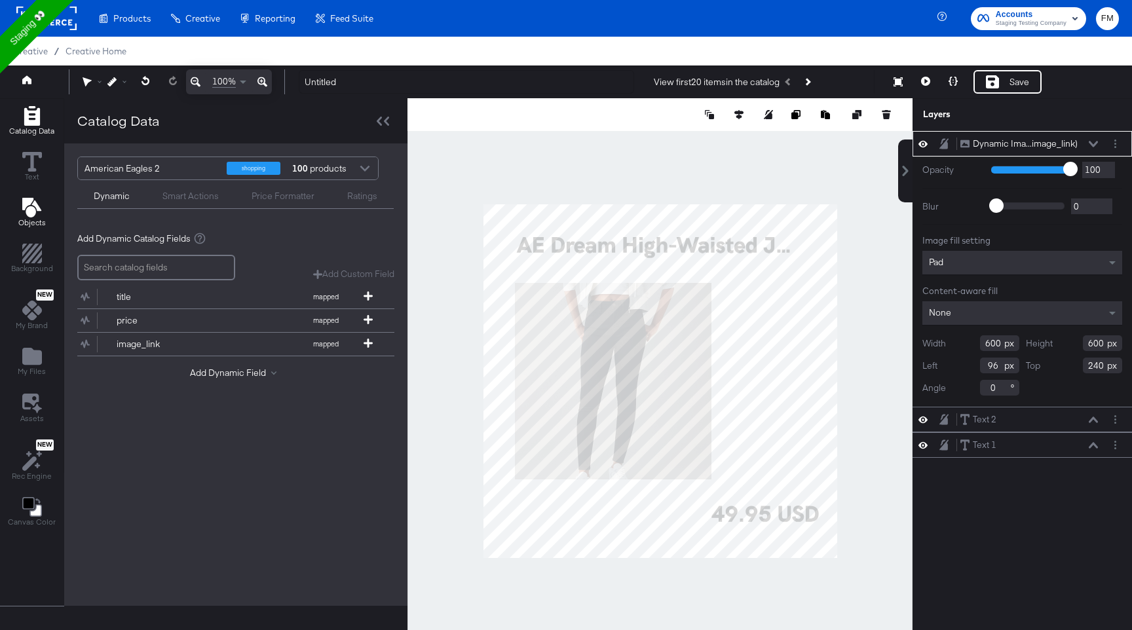
click at [22, 209] on icon "Add Text" at bounding box center [31, 208] width 19 height 20
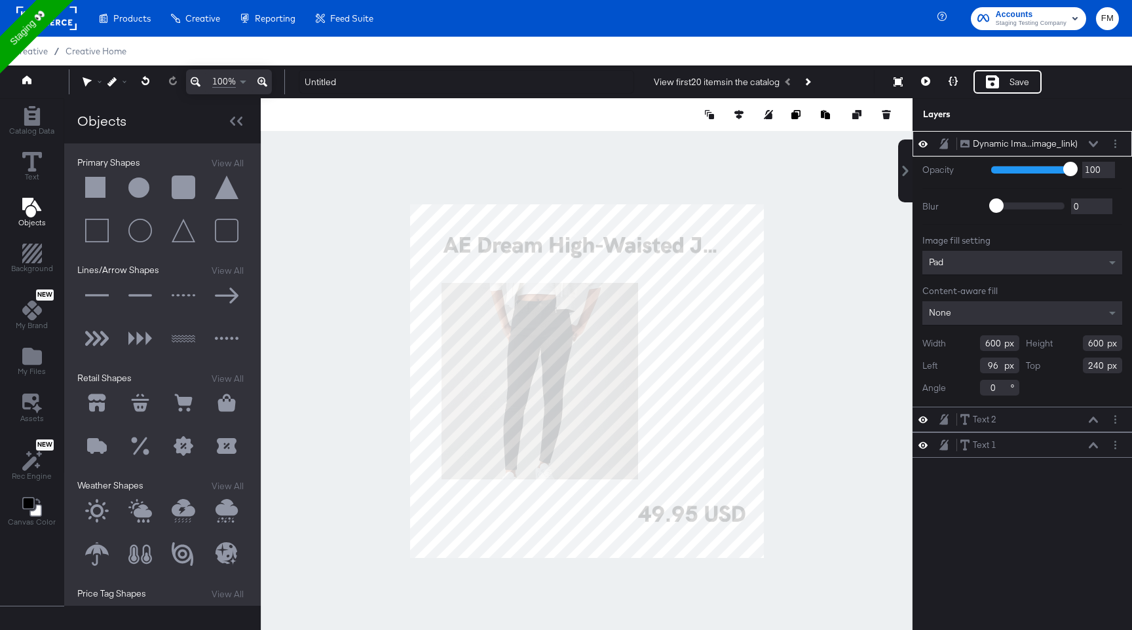
click at [225, 190] on button at bounding box center [226, 187] width 39 height 39
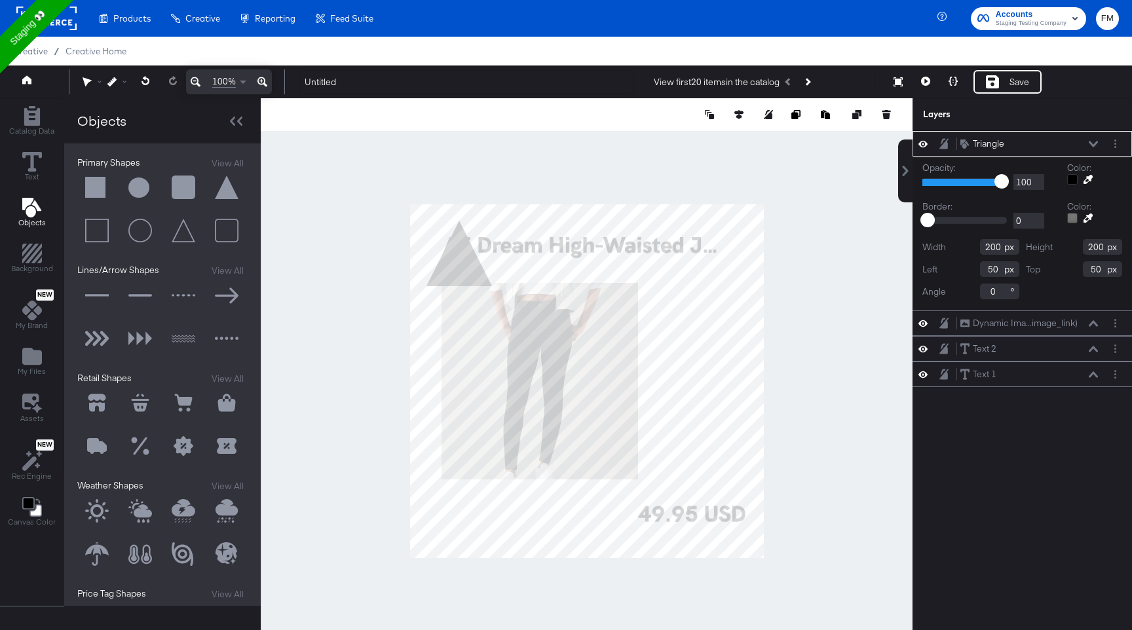
type input "796"
type input "296"
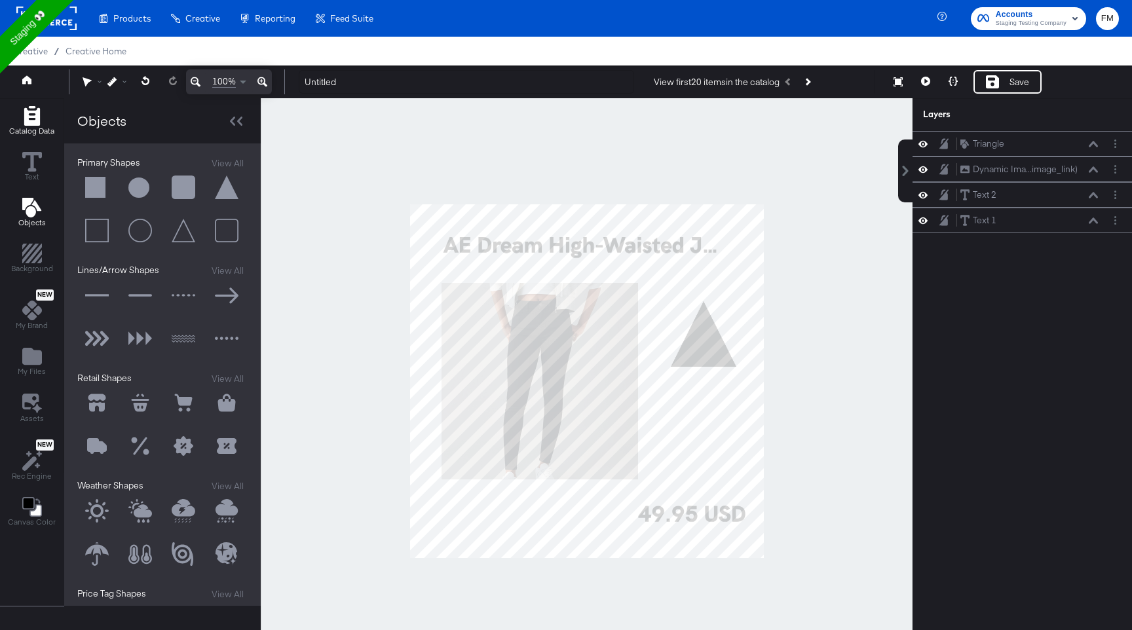
click at [31, 113] on icon "Add Rectangle" at bounding box center [32, 116] width 16 height 20
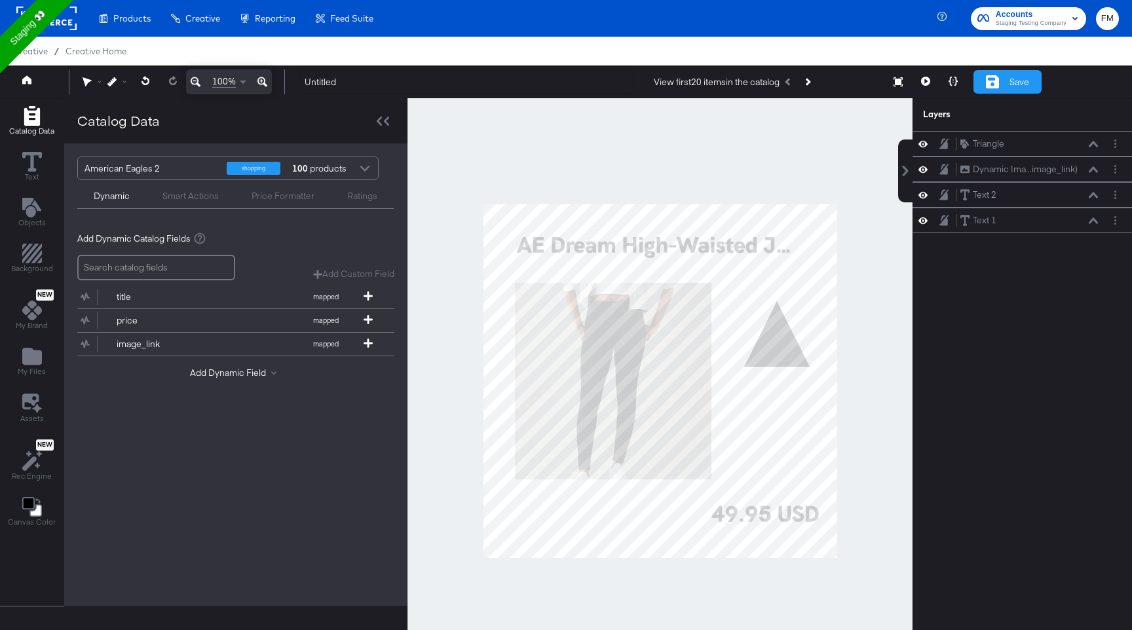
click at [999, 85] on div "Save" at bounding box center [1008, 82] width 68 height 24
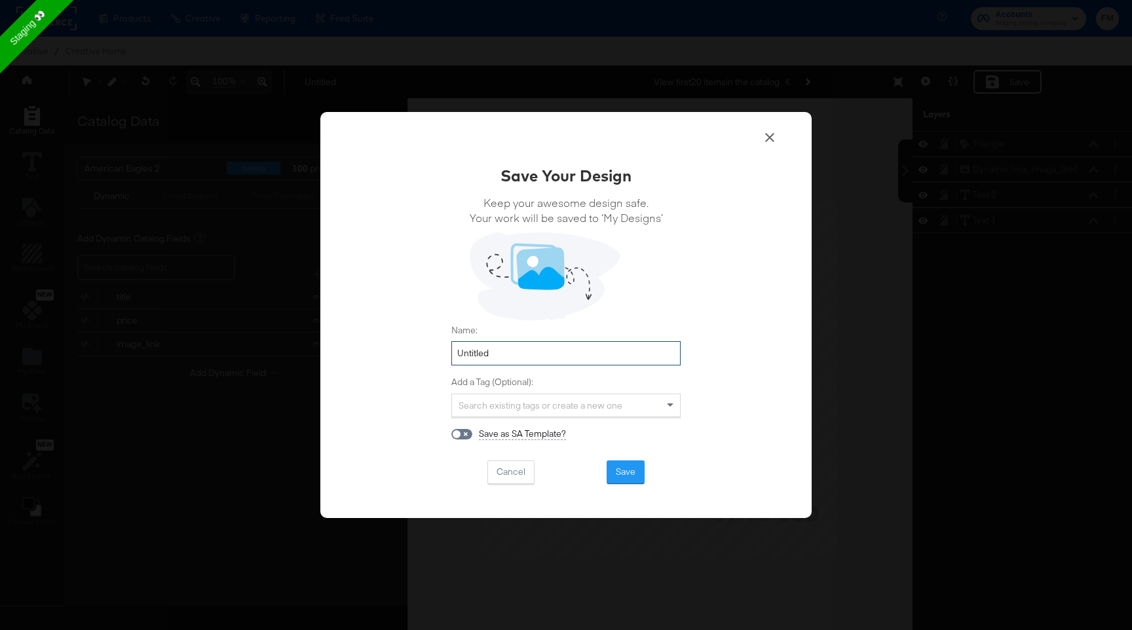
click at [625, 358] on input "Untitled" at bounding box center [565, 353] width 229 height 24
type input "test"
click at [621, 478] on button "Save" at bounding box center [626, 473] width 38 height 24
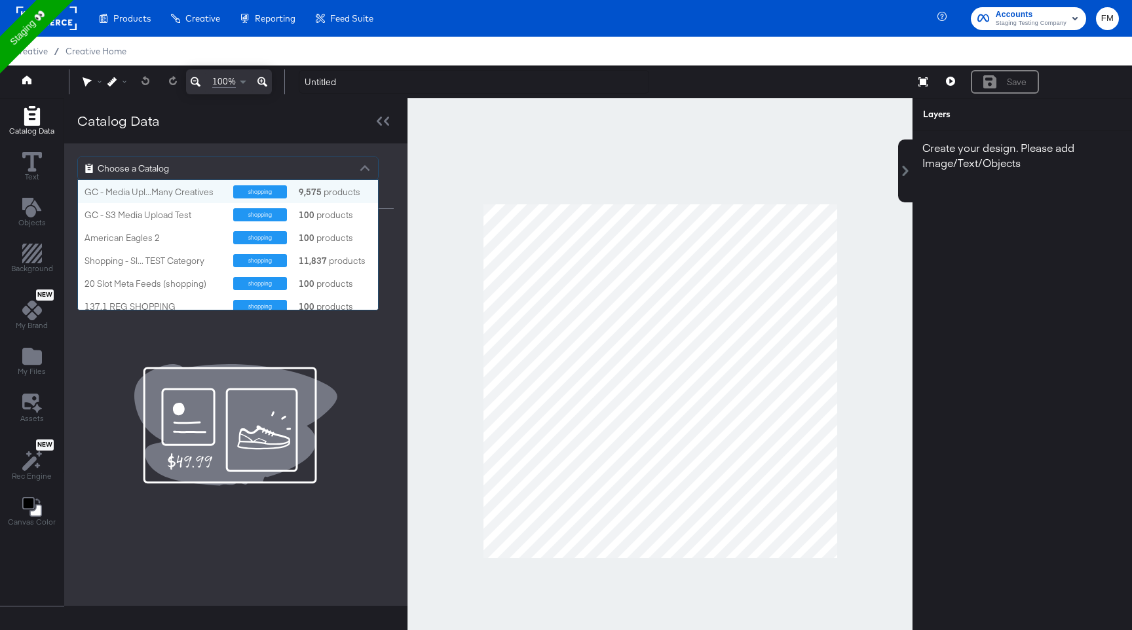
click at [365, 166] on div at bounding box center [365, 170] width 20 height 23
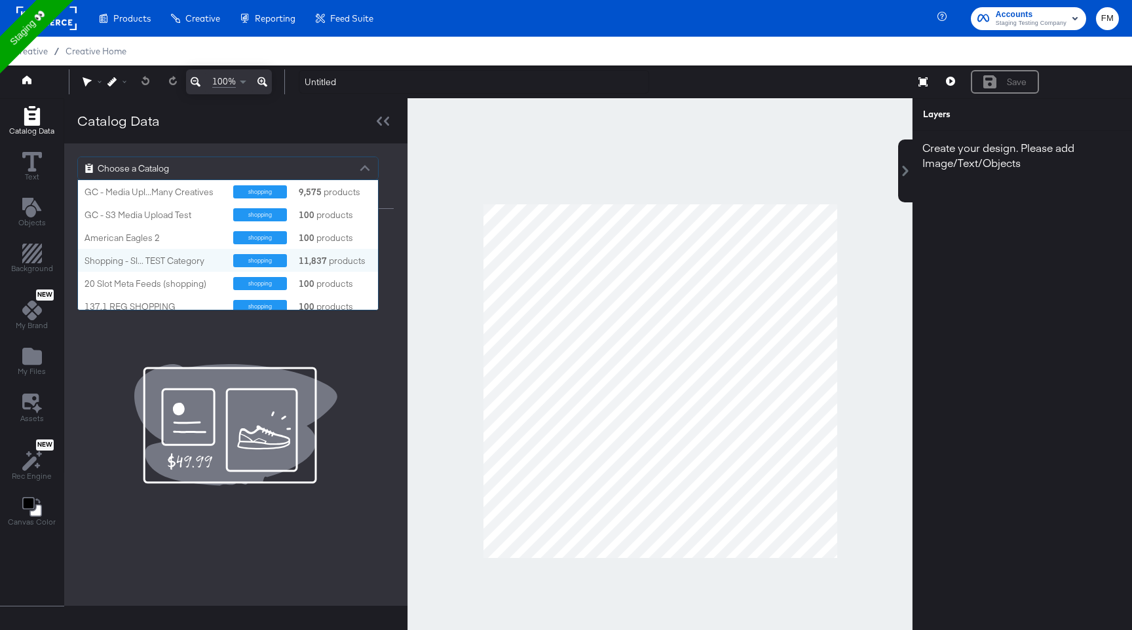
click at [330, 262] on div "11,837 products" at bounding box center [316, 261] width 39 height 12
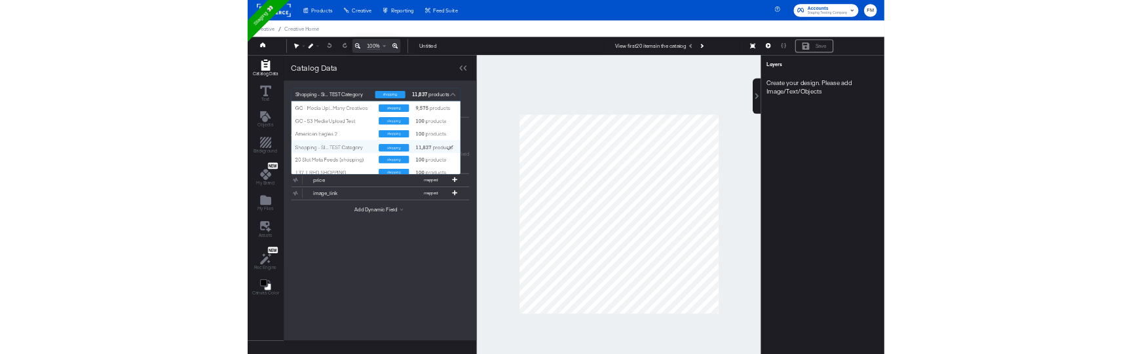
scroll to position [7, 0]
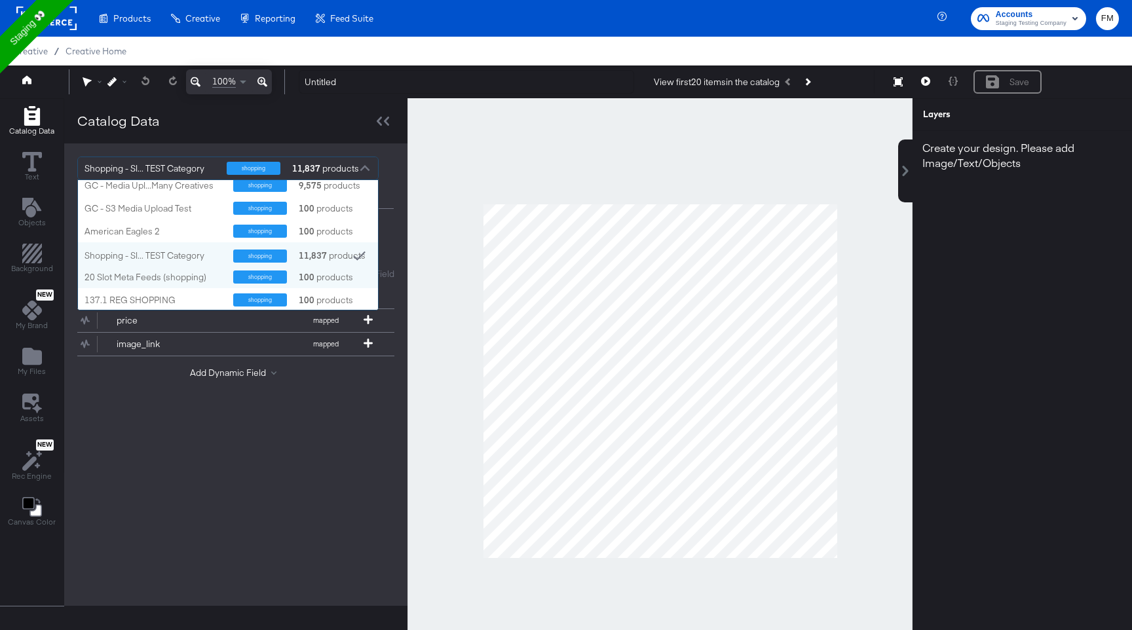
click at [339, 286] on div "20 Slot Meta Feeds (shopping) shopping 100 products" at bounding box center [228, 276] width 300 height 23
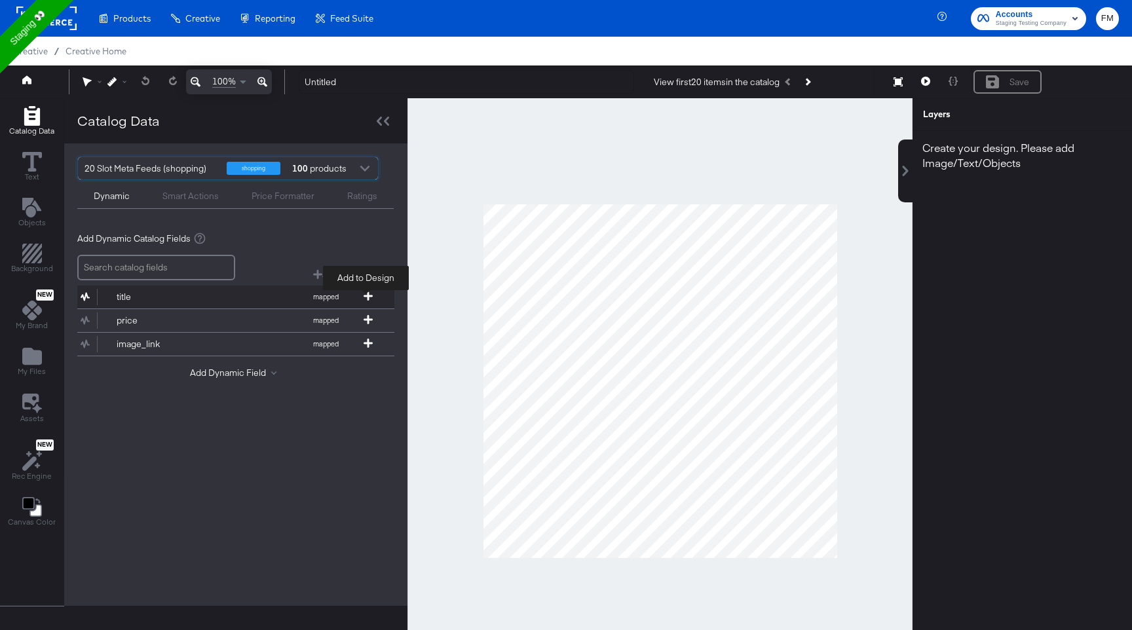
click at [368, 297] on icon at bounding box center [368, 296] width 9 height 9
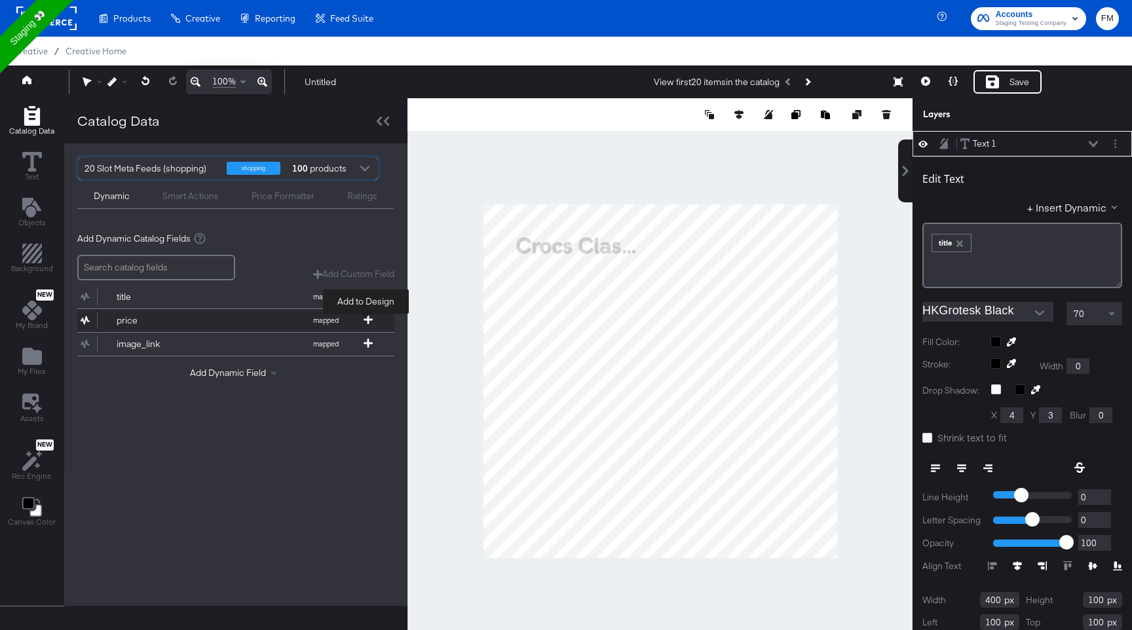
click at [370, 316] on icon at bounding box center [368, 319] width 9 height 9
type input "168"
type input "618"
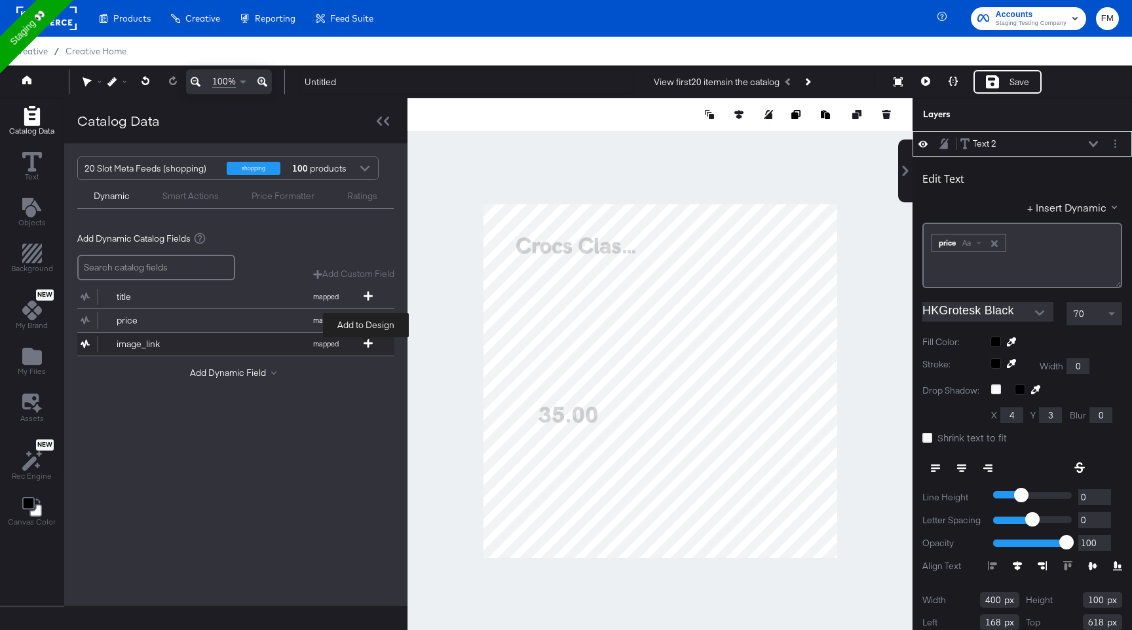
click at [370, 343] on icon at bounding box center [368, 343] width 9 height 9
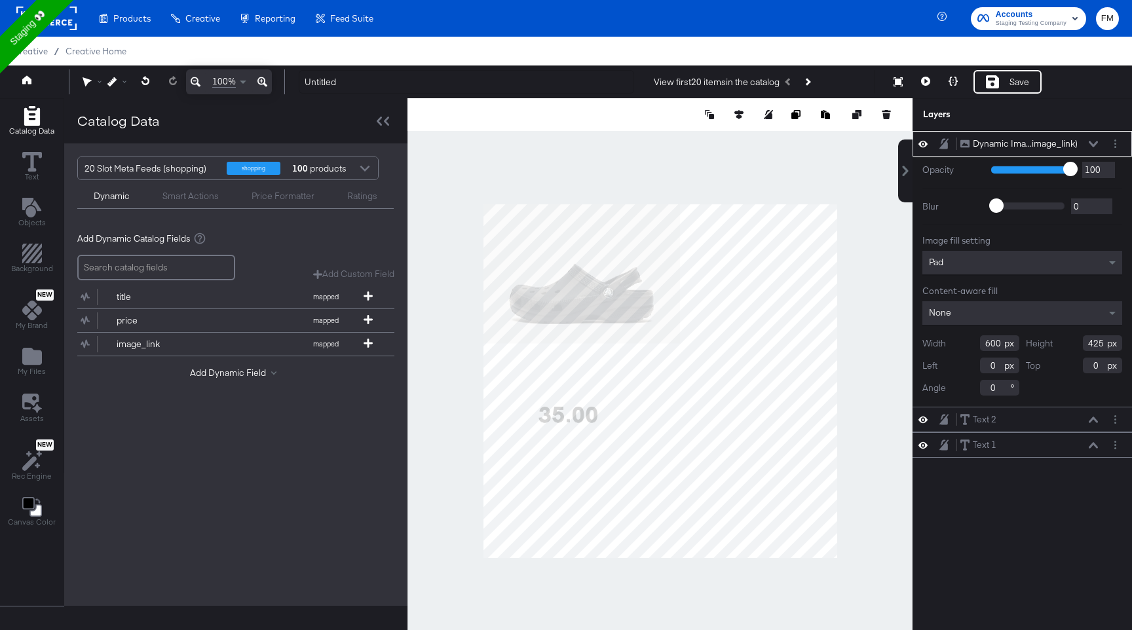
type input "360"
type input "278"
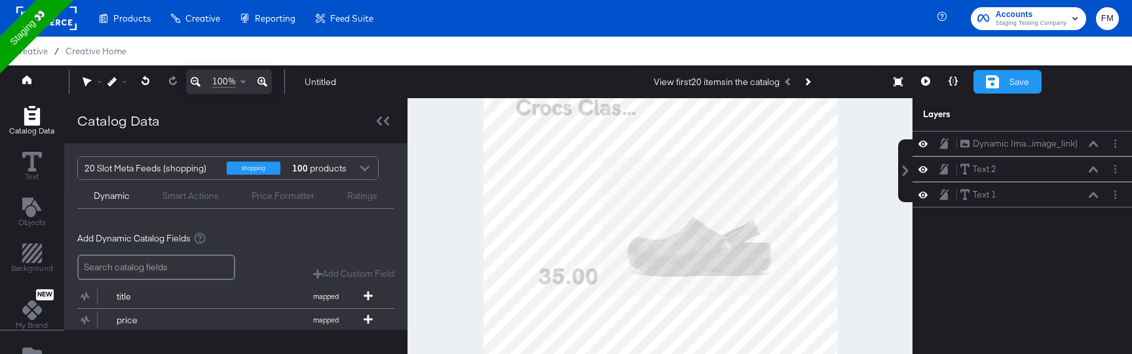
click at [1001, 80] on div "Save" at bounding box center [1008, 82] width 68 height 24
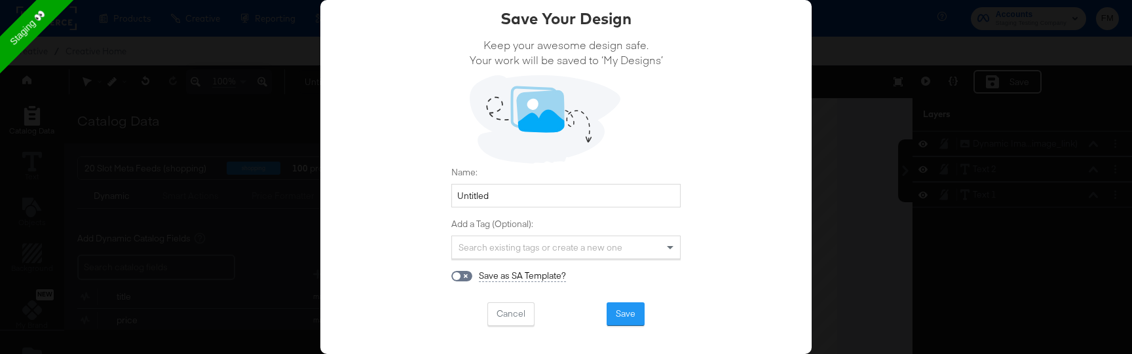
scroll to position [51, 0]
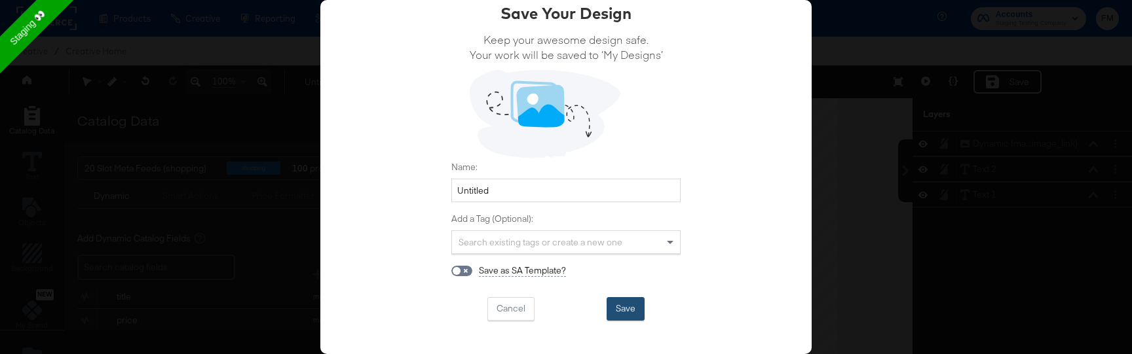
click at [630, 308] on button "Save" at bounding box center [626, 309] width 38 height 24
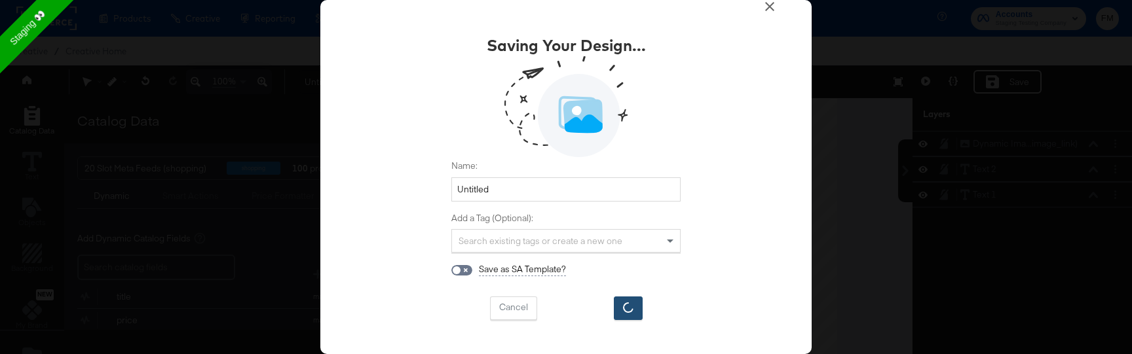
scroll to position [18, 0]
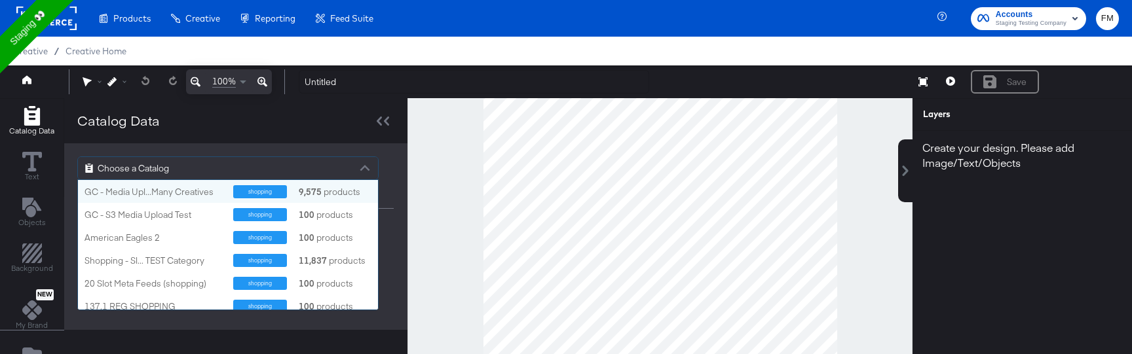
click at [363, 165] on div at bounding box center [365, 170] width 20 height 23
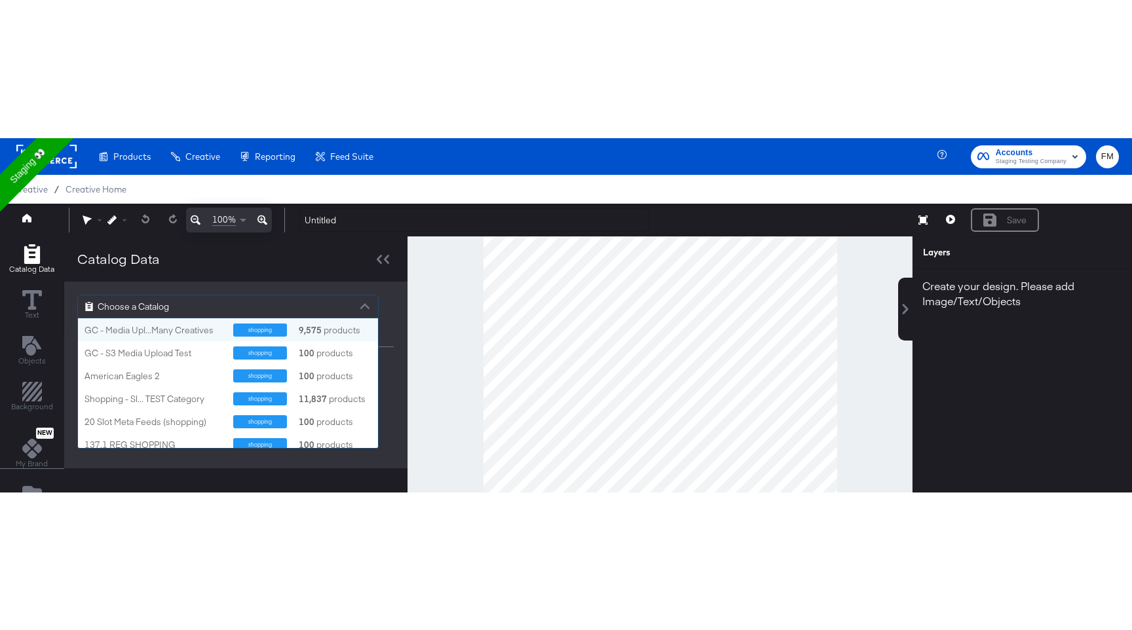
scroll to position [130, 300]
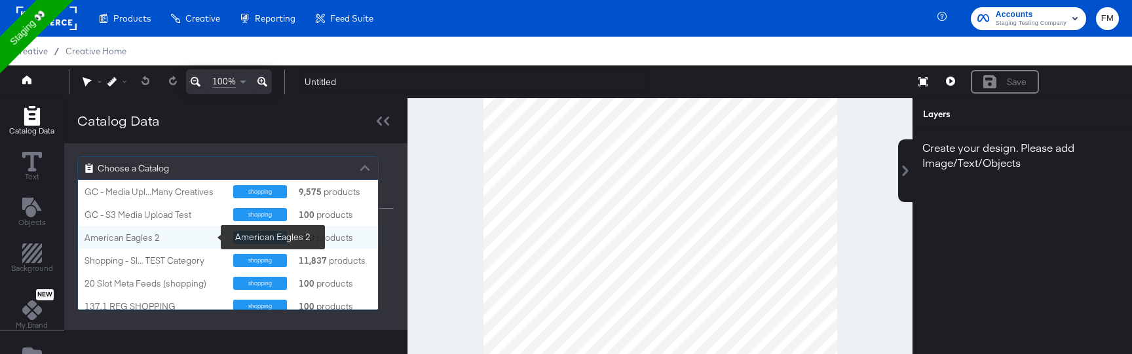
click at [218, 241] on div "American Eagles 2" at bounding box center [154, 238] width 139 height 12
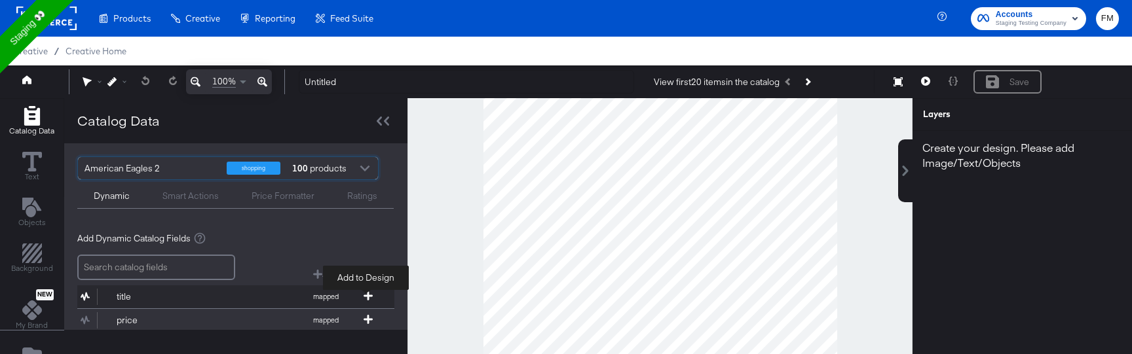
click at [366, 298] on icon at bounding box center [368, 296] width 9 height 9
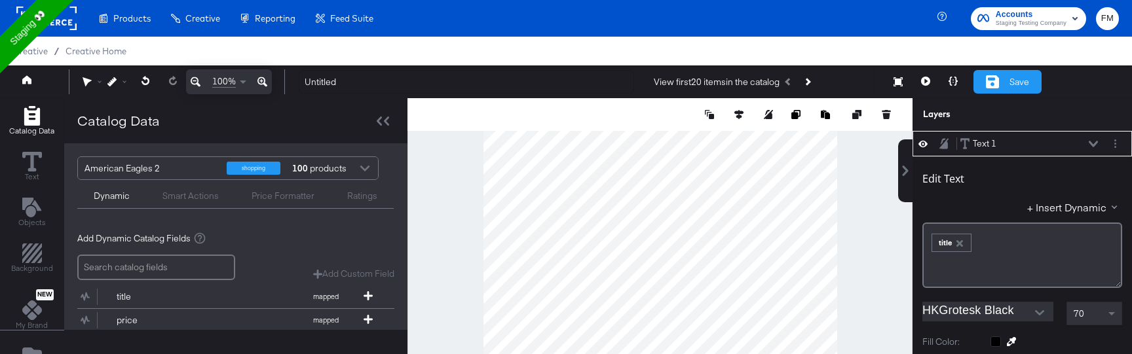
click at [1014, 87] on div "Save" at bounding box center [1020, 82] width 20 height 12
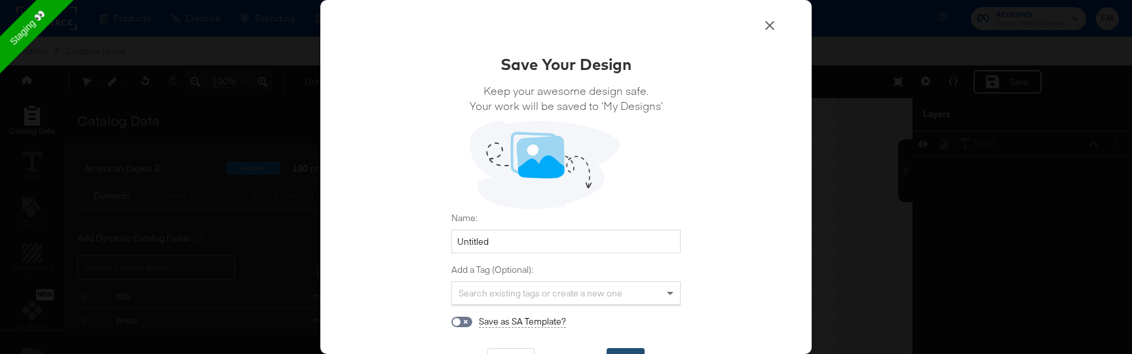
click at [627, 352] on button "Save" at bounding box center [626, 361] width 38 height 24
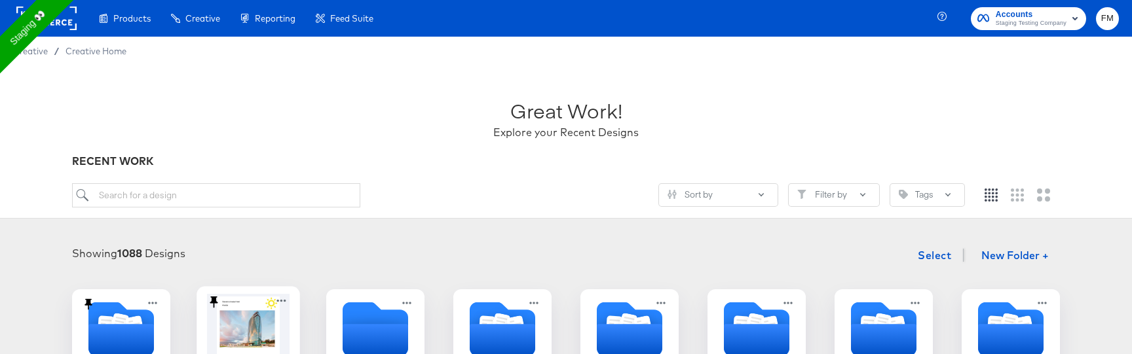
click at [257, 354] on div at bounding box center [248, 328] width 83 height 69
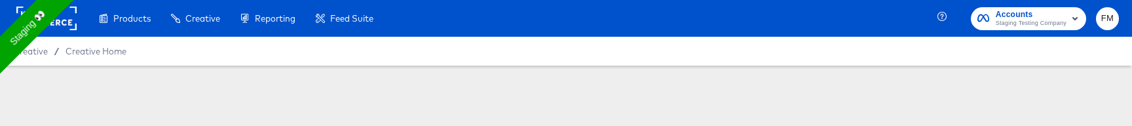
type input "Copy - 136.1 testing"
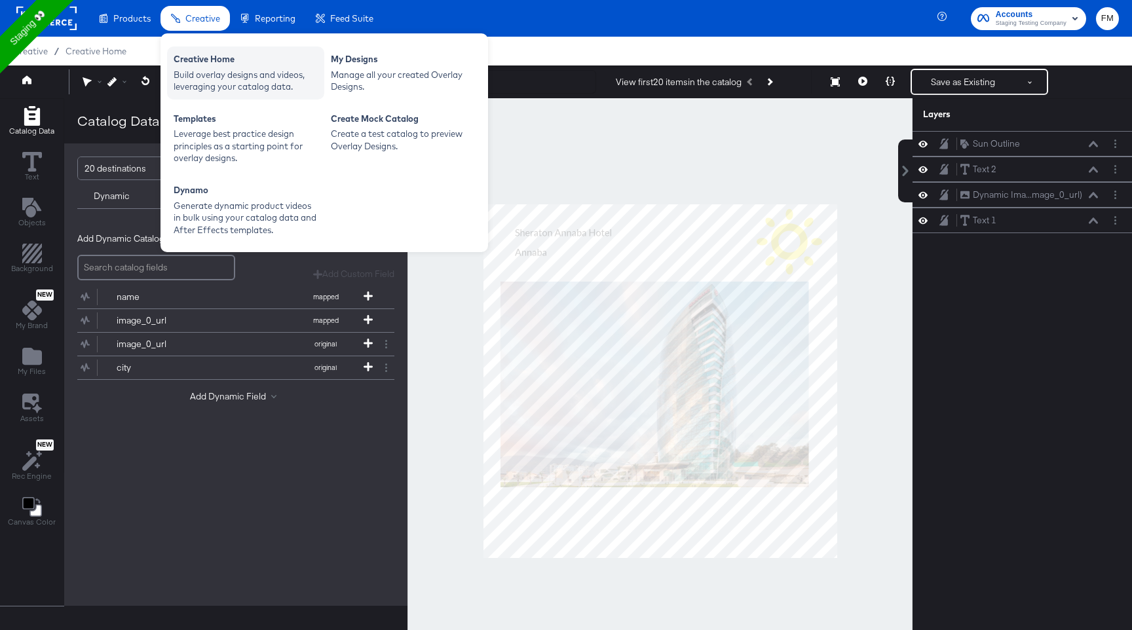
click at [216, 60] on div "Creative Home" at bounding box center [246, 61] width 144 height 16
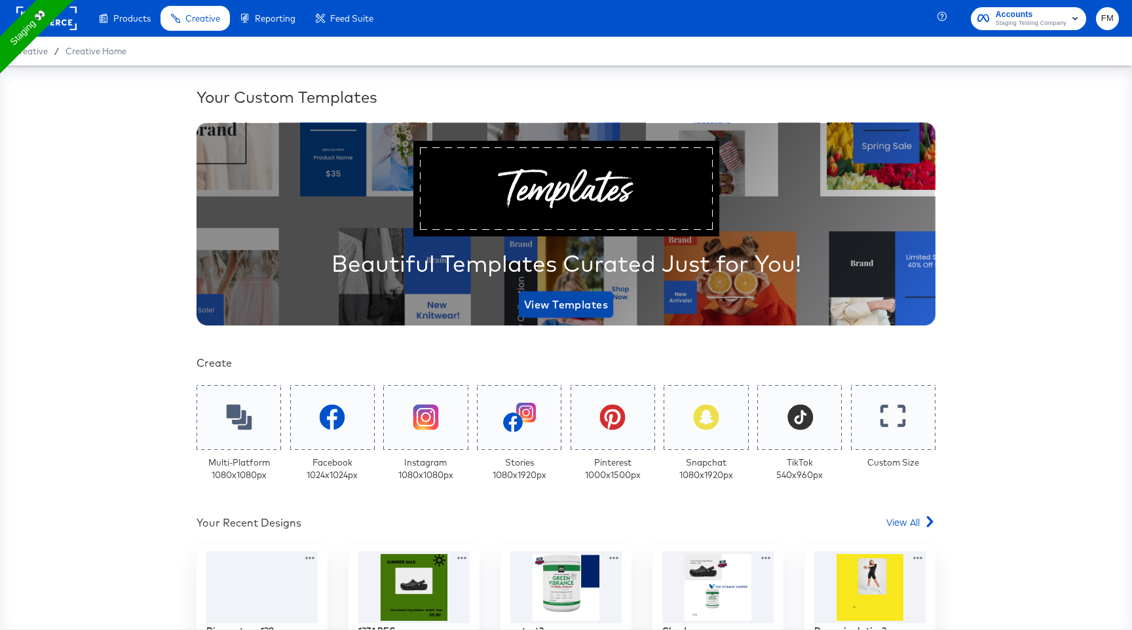
click at [571, 303] on span "View Templates" at bounding box center [566, 304] width 84 height 18
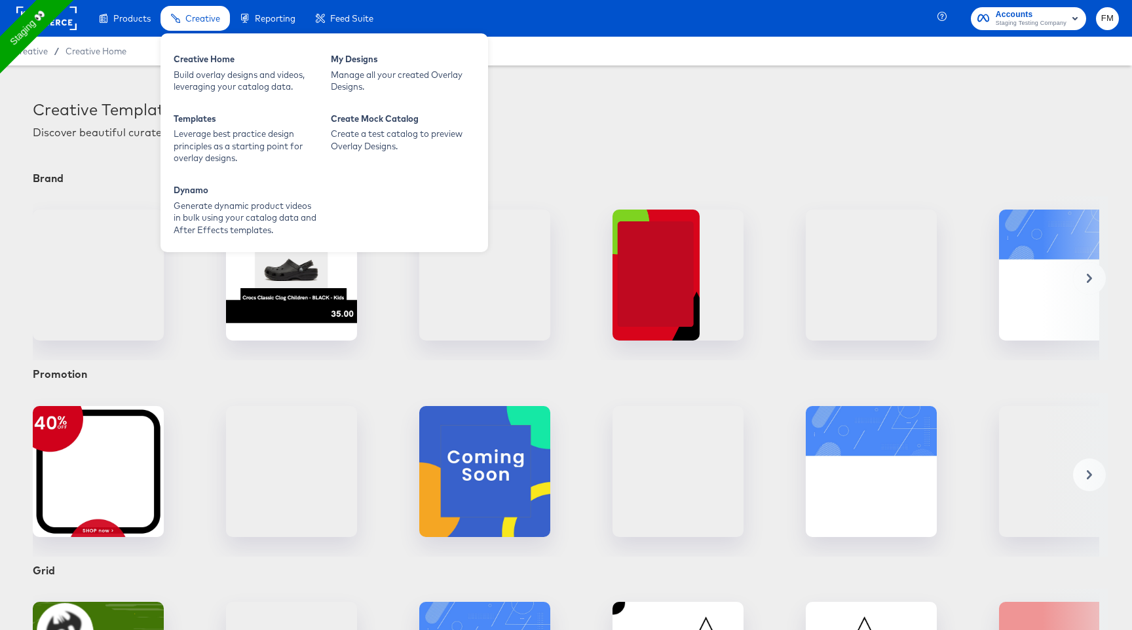
click at [209, 16] on span "Creative" at bounding box center [202, 18] width 35 height 10
click at [387, 87] on div "Manage all your created Overlay Designs." at bounding box center [403, 81] width 144 height 24
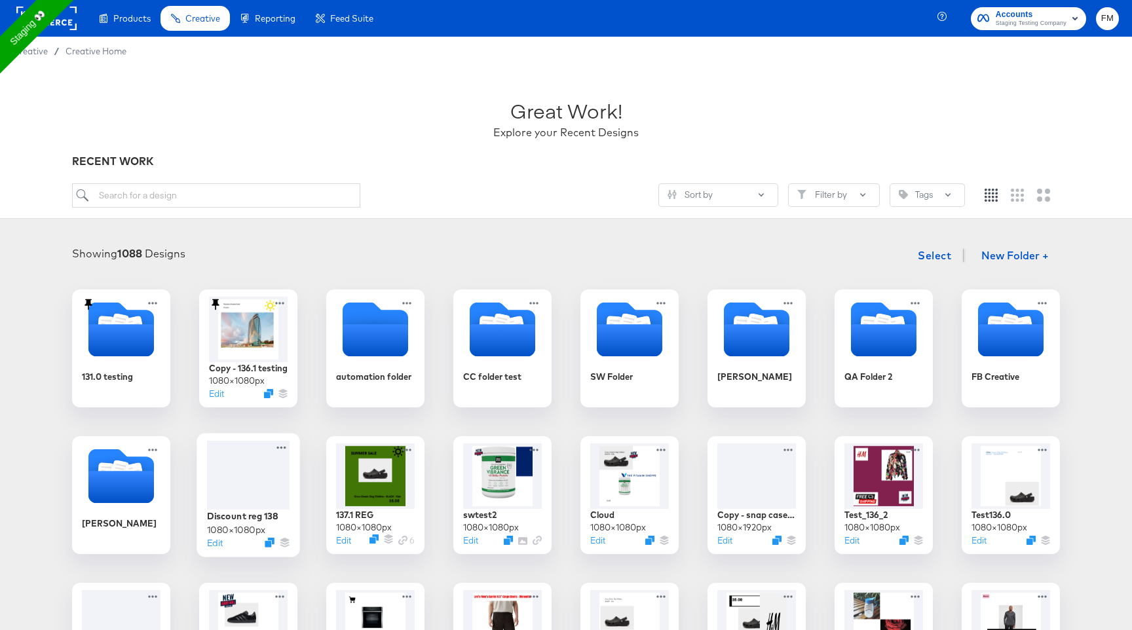
click at [221, 503] on div at bounding box center [248, 475] width 83 height 69
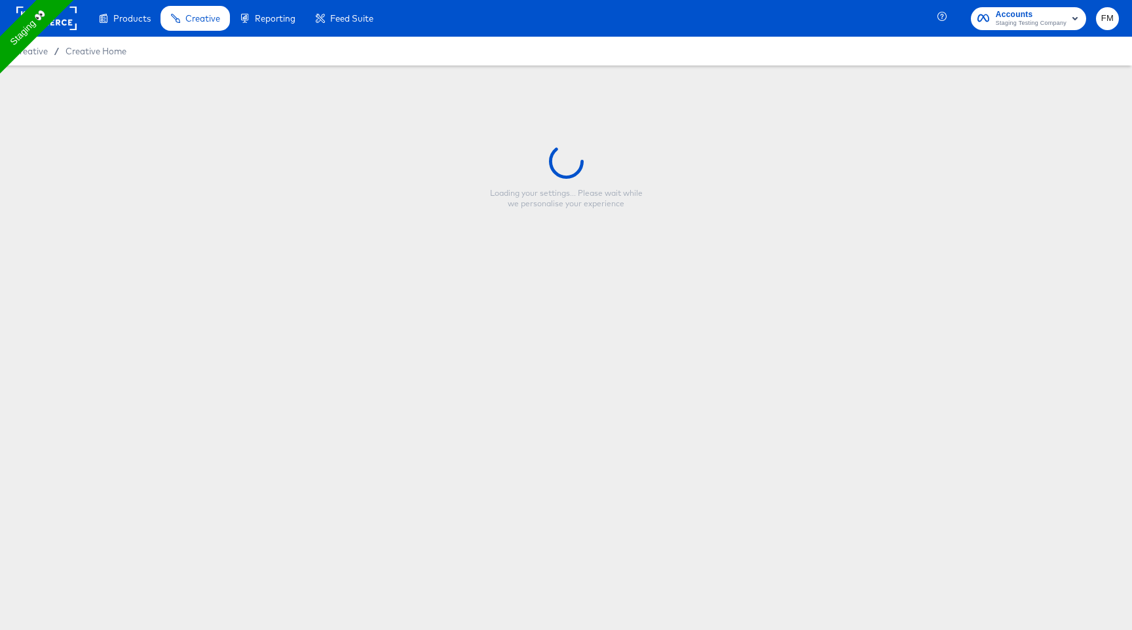
type input "Discount reg 138"
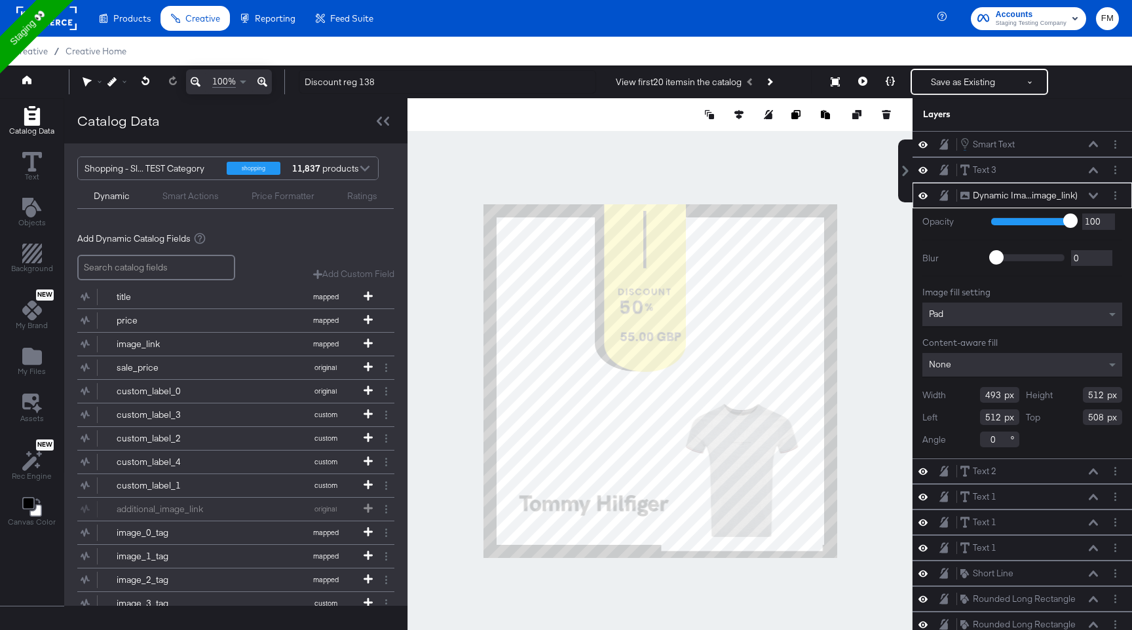
type input "543"
type input "556"
click at [195, 166] on div "Shopping - Sl... TEST Category" at bounding box center [151, 168] width 132 height 22
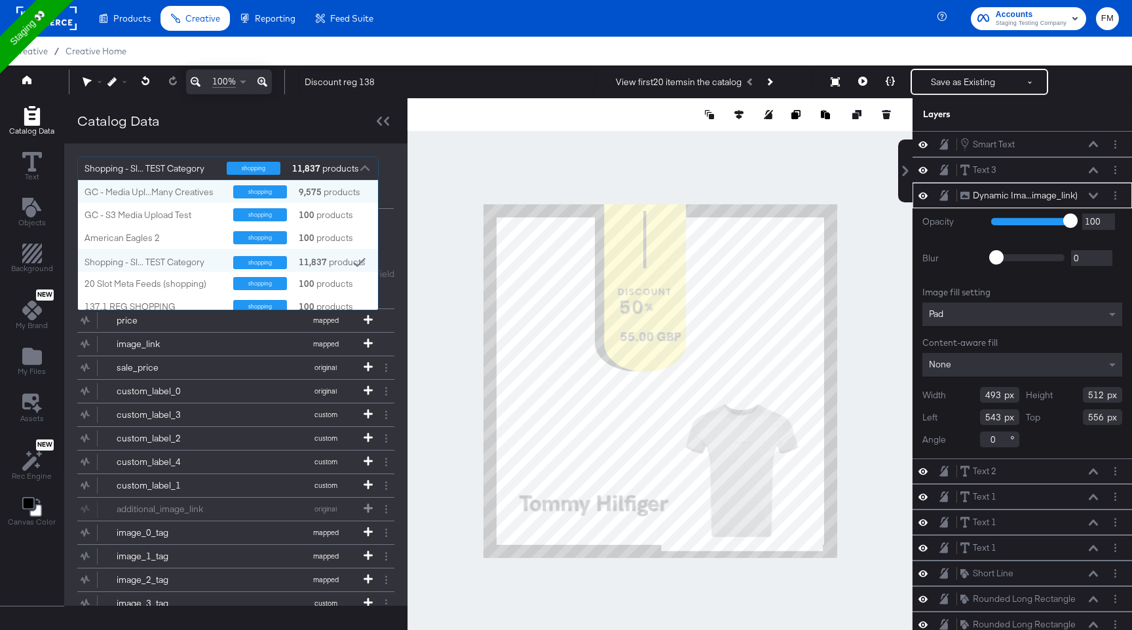
scroll to position [130, 300]
click at [180, 196] on div "GC - Media Upl...Many Creatives" at bounding box center [154, 192] width 139 height 12
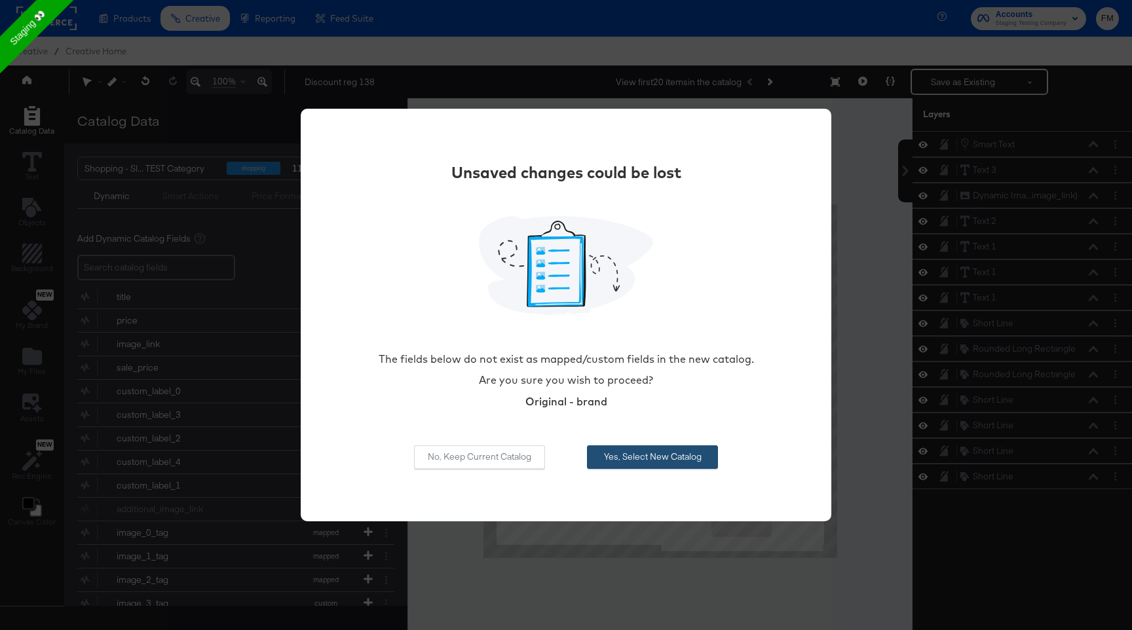
click at [608, 460] on button "Yes, Select New Catalog" at bounding box center [652, 458] width 131 height 24
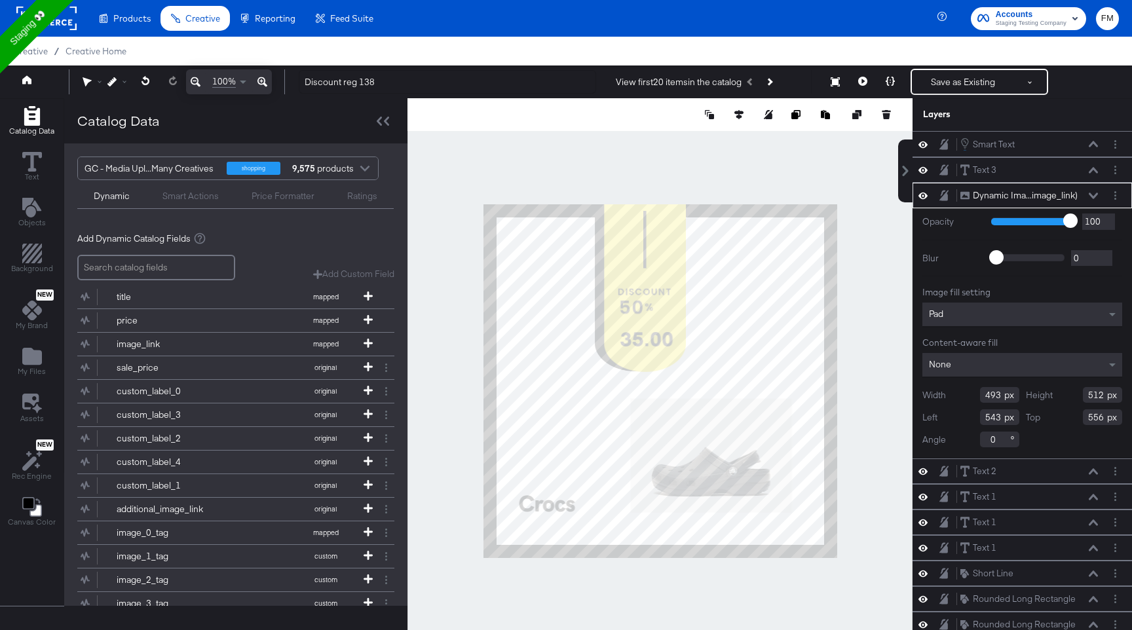
type input "487"
type input "510"
click at [947, 75] on button "Save as Existing" at bounding box center [963, 82] width 102 height 24
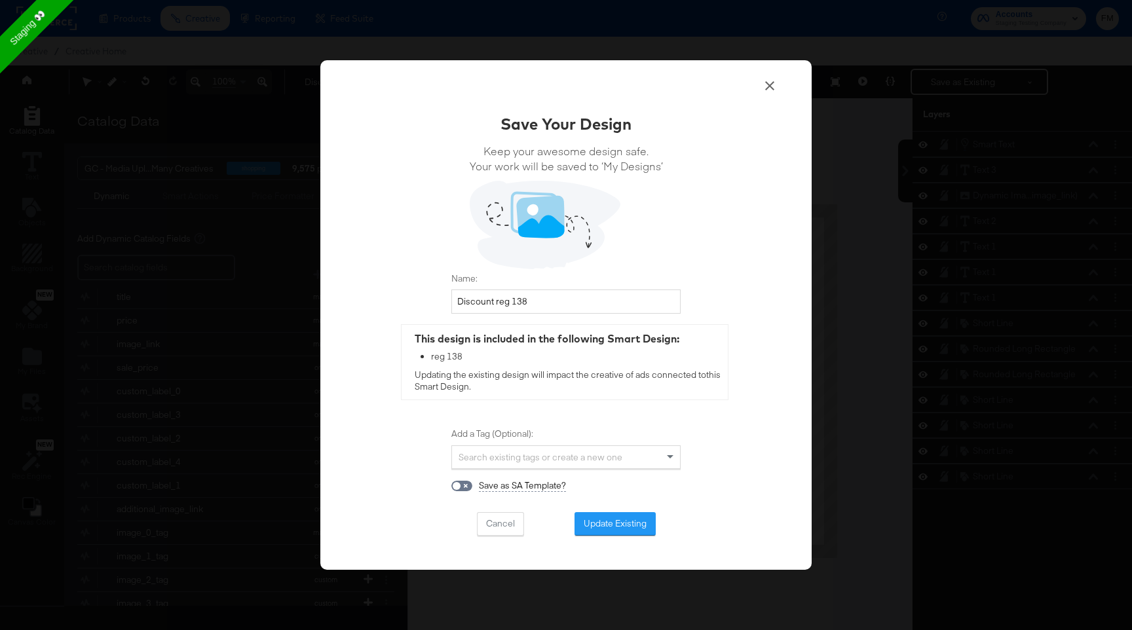
click at [769, 86] on icon at bounding box center [769, 85] width 9 height 9
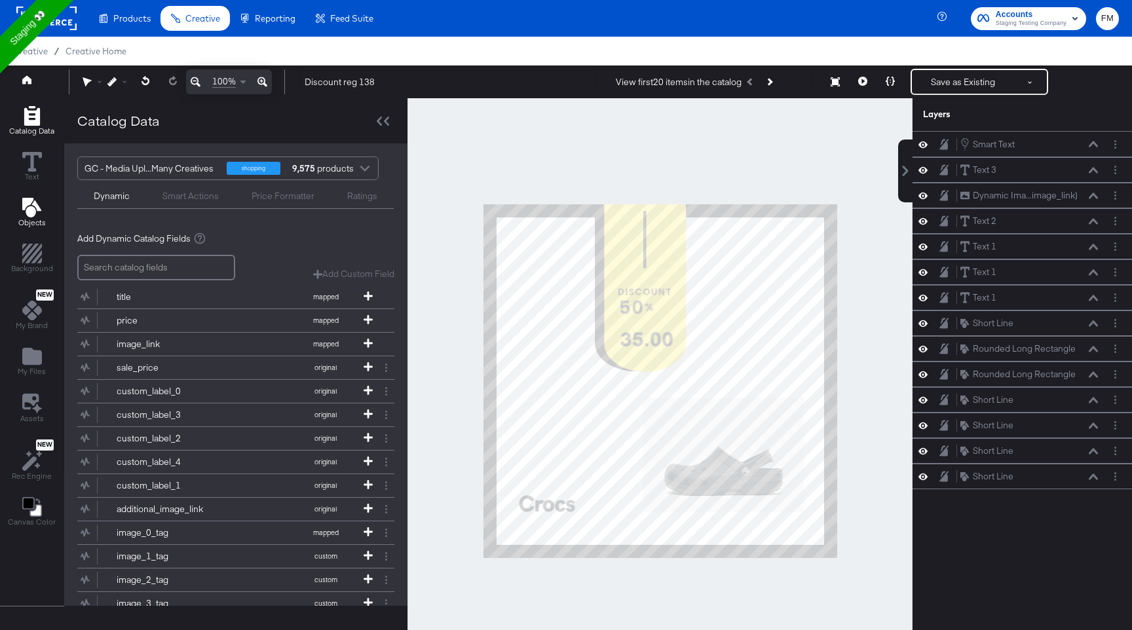
click at [27, 203] on icon "Add Text" at bounding box center [31, 208] width 19 height 20
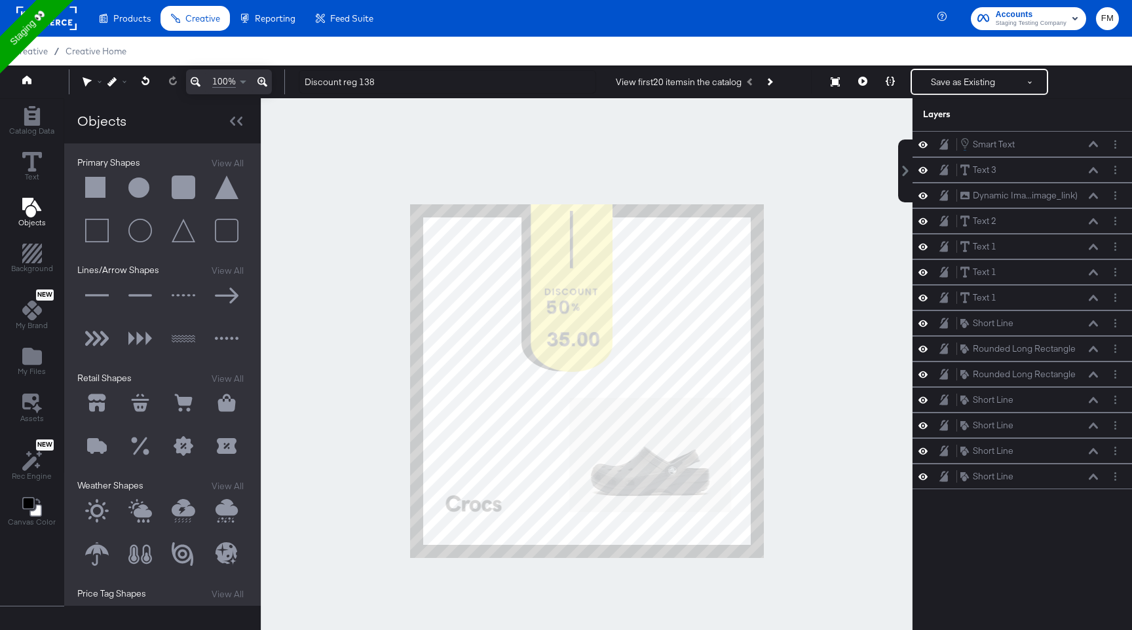
click at [98, 524] on button at bounding box center [96, 511] width 39 height 39
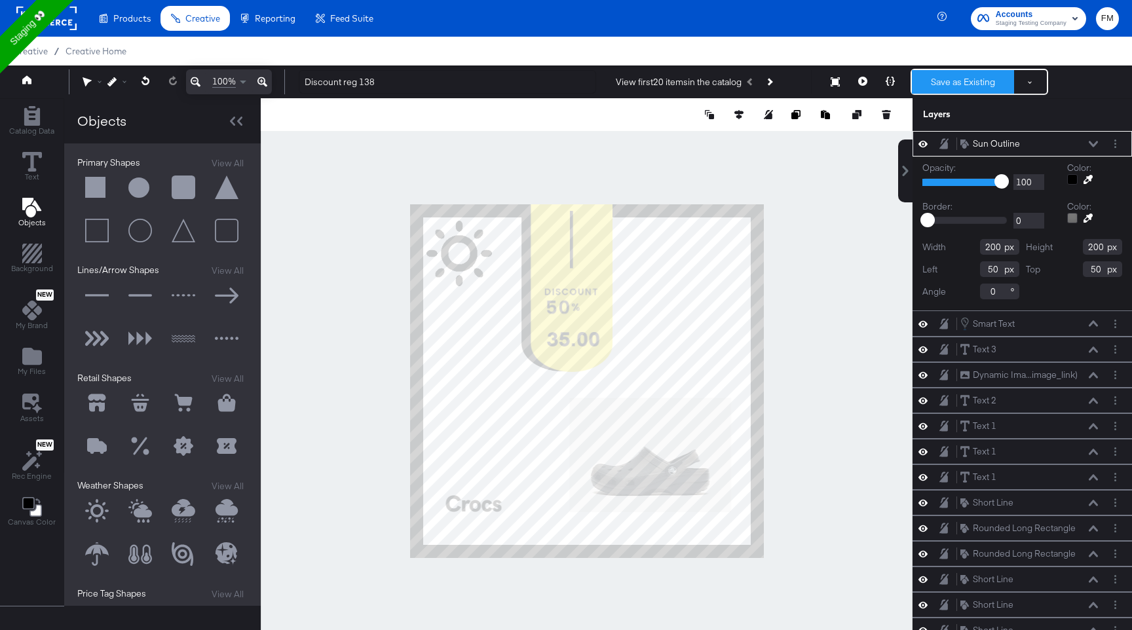
click at [966, 82] on button "Save as Existing" at bounding box center [963, 82] width 102 height 24
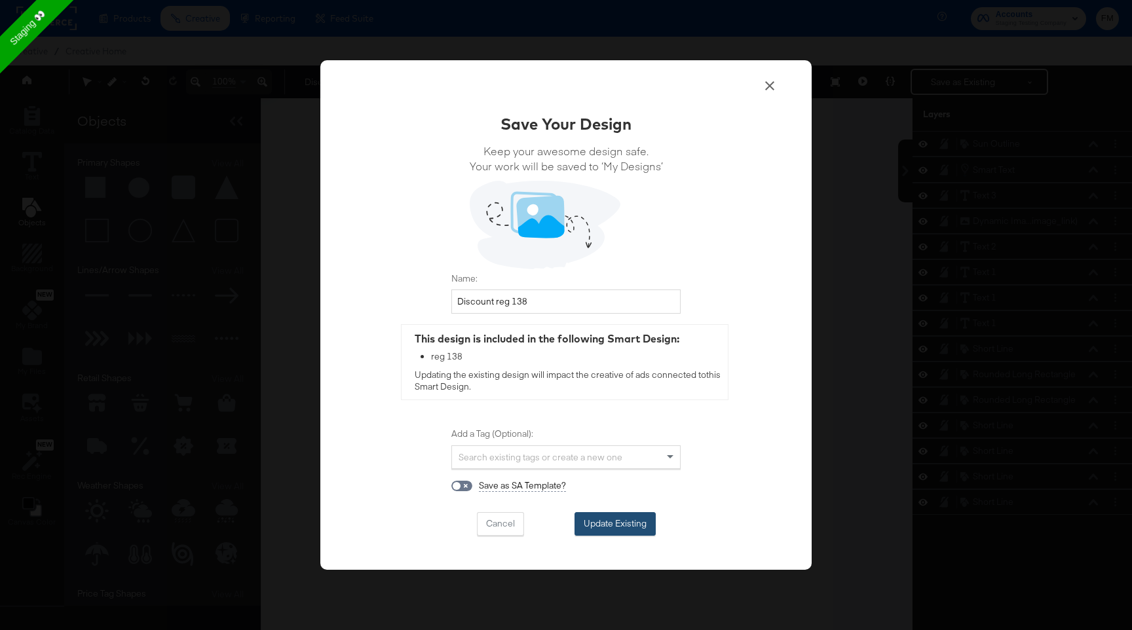
click at [605, 513] on button "Update Existing" at bounding box center [615, 524] width 81 height 24
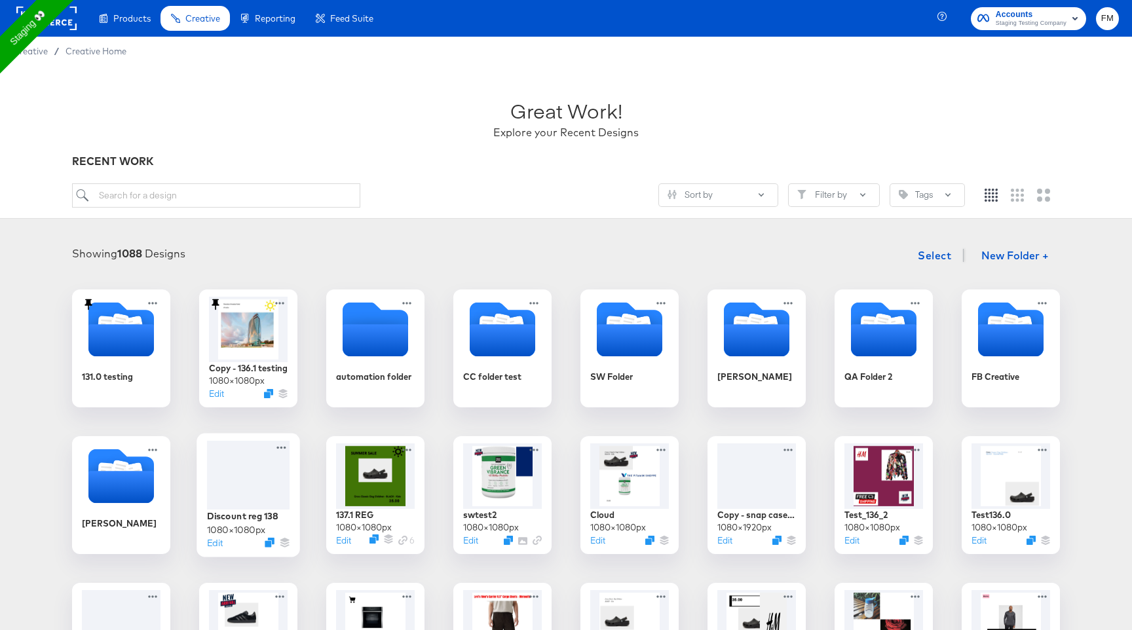
click at [250, 475] on div at bounding box center [248, 475] width 83 height 69
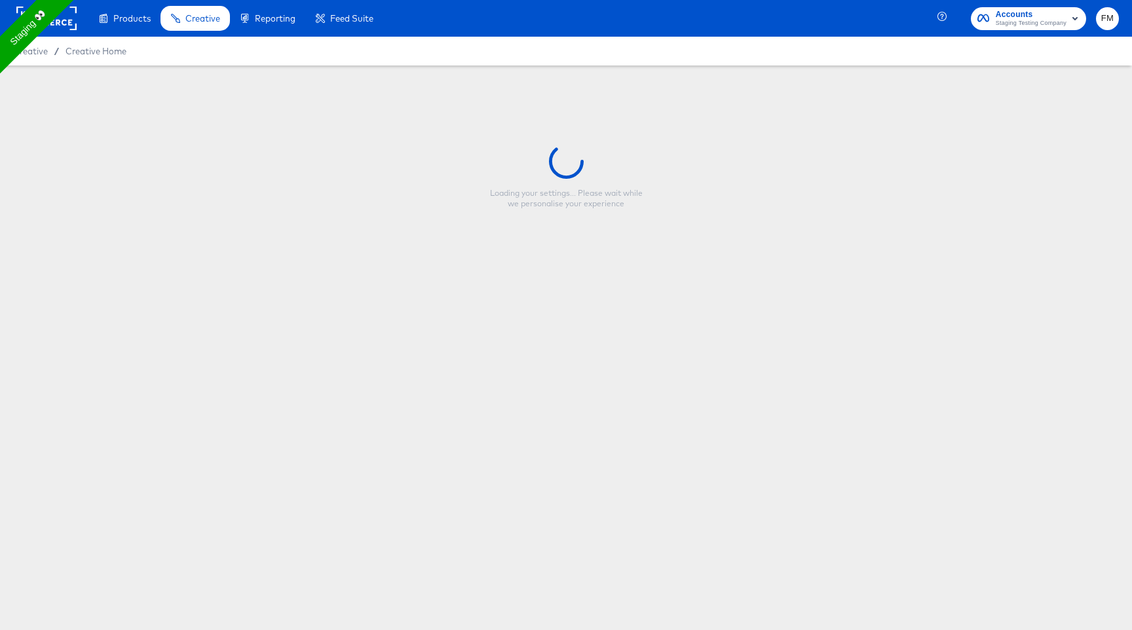
type input "Discount reg 138"
